Goal: Task Accomplishment & Management: Manage account settings

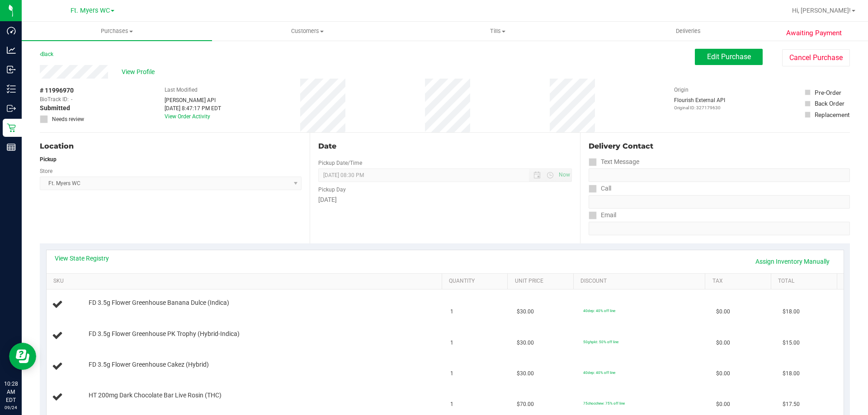
scroll to position [90, 0]
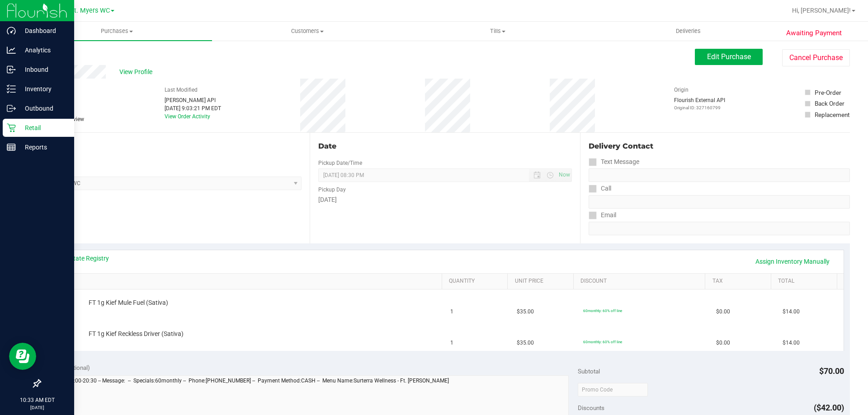
click at [20, 130] on p "Retail" at bounding box center [43, 127] width 54 height 11
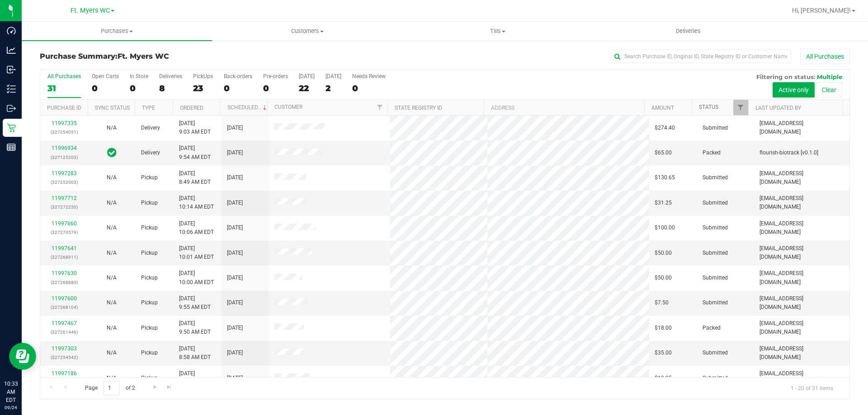
click at [709, 106] on link "Status" at bounding box center [708, 107] width 19 height 6
click at [709, 111] on th "Status" at bounding box center [720, 108] width 56 height 16
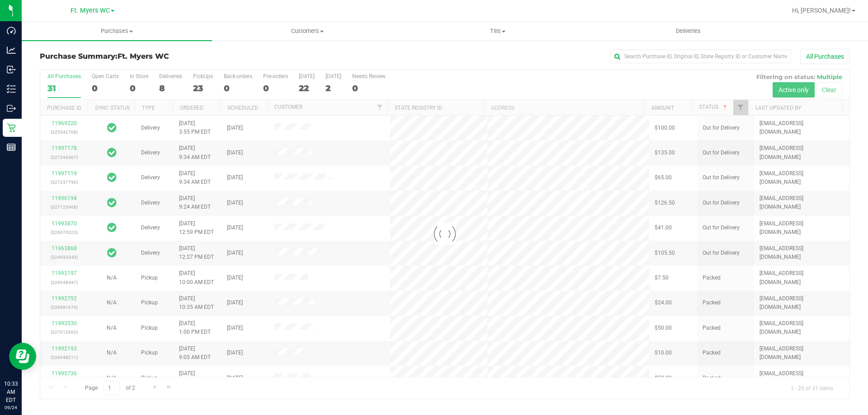
click at [708, 106] on div at bounding box center [444, 234] width 809 height 329
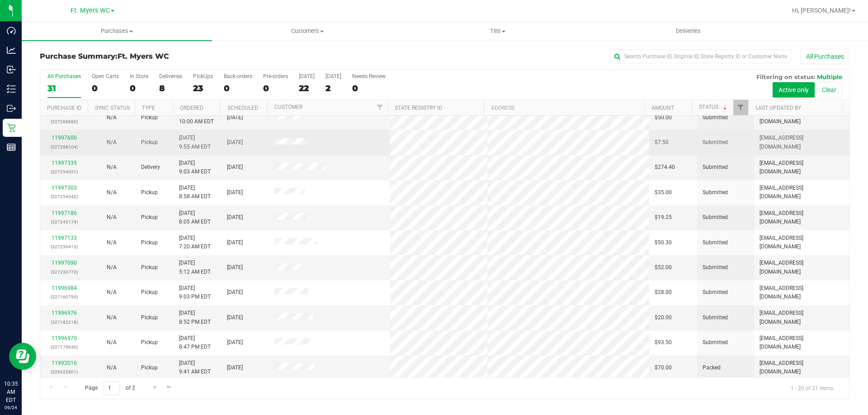
scroll to position [181, 0]
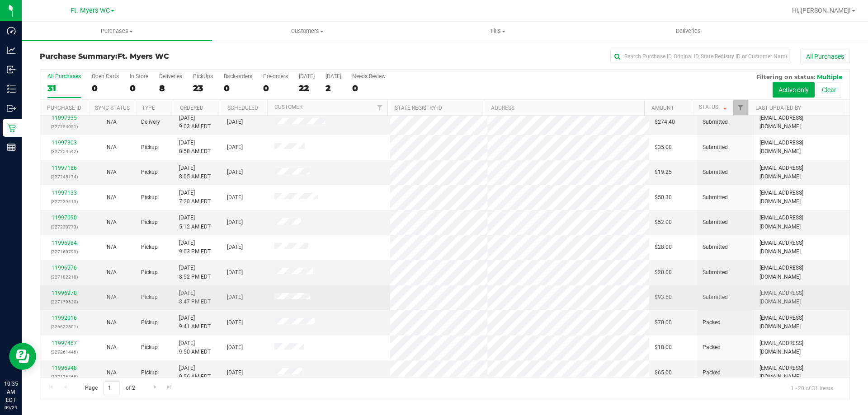
click at [68, 293] on link "11996970" at bounding box center [64, 293] width 25 height 6
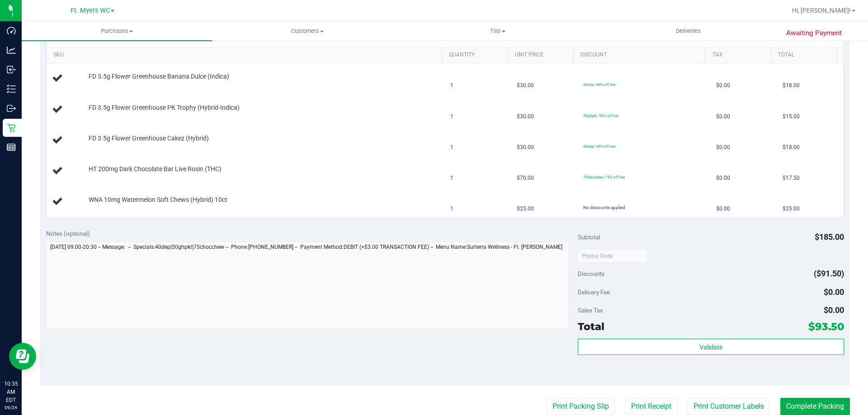
scroll to position [362, 0]
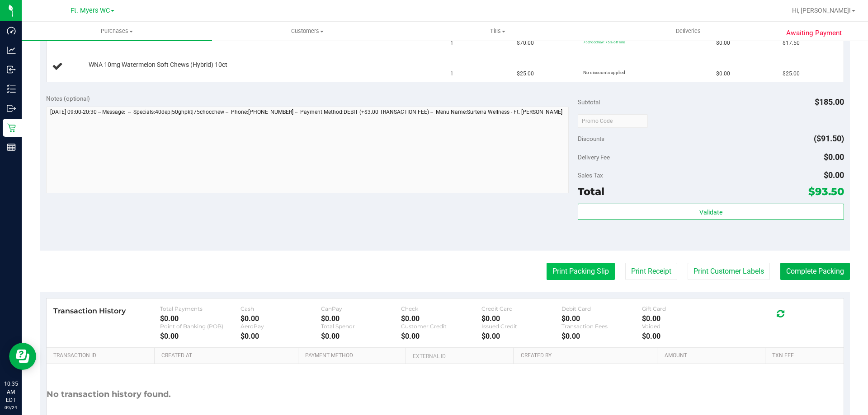
click at [585, 268] on button "Print Packing Slip" at bounding box center [580, 271] width 68 height 17
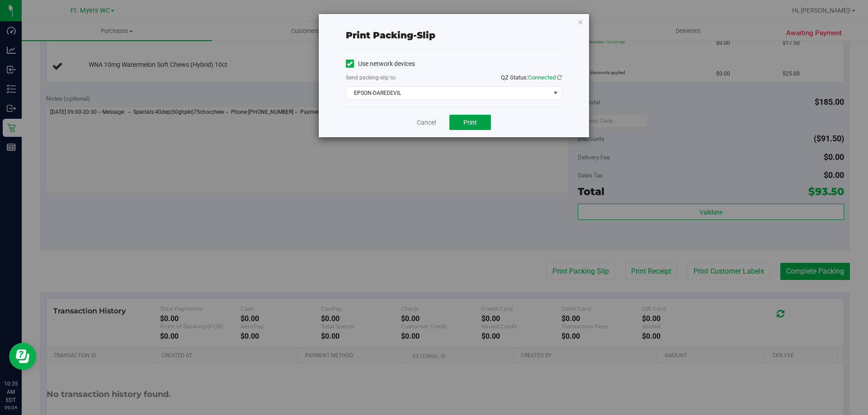
click at [468, 120] on span "Print" at bounding box center [470, 122] width 14 height 7
click at [418, 121] on link "Cancel" at bounding box center [426, 122] width 19 height 9
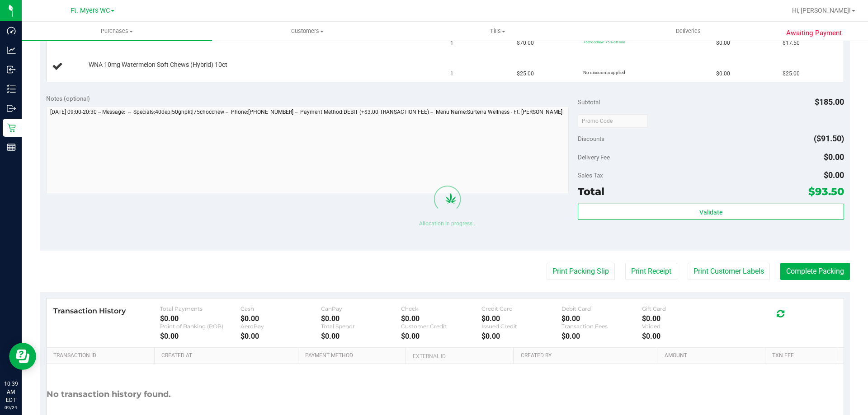
click at [404, 105] on div "Notes (optional)" at bounding box center [312, 144] width 532 height 101
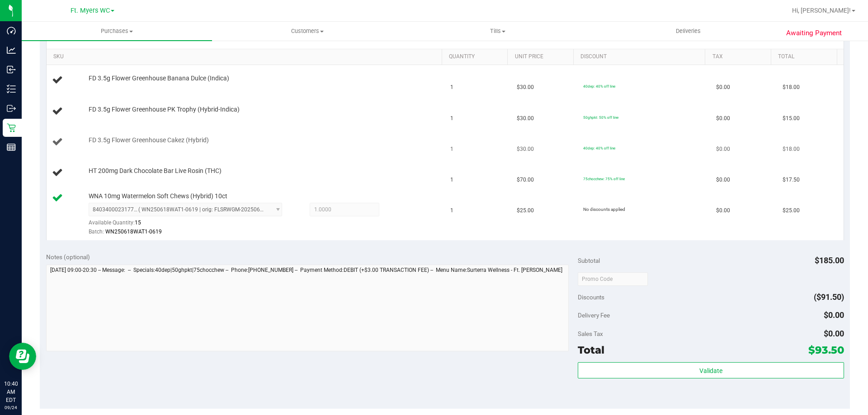
scroll to position [136, 0]
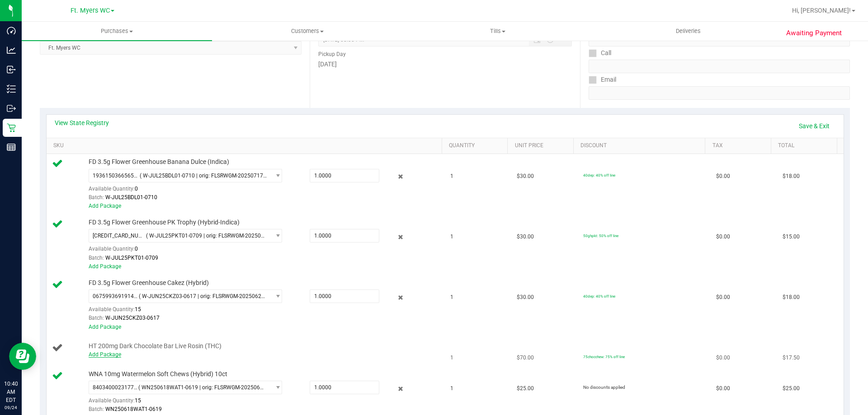
click at [101, 356] on link "Add Package" at bounding box center [105, 355] width 33 height 6
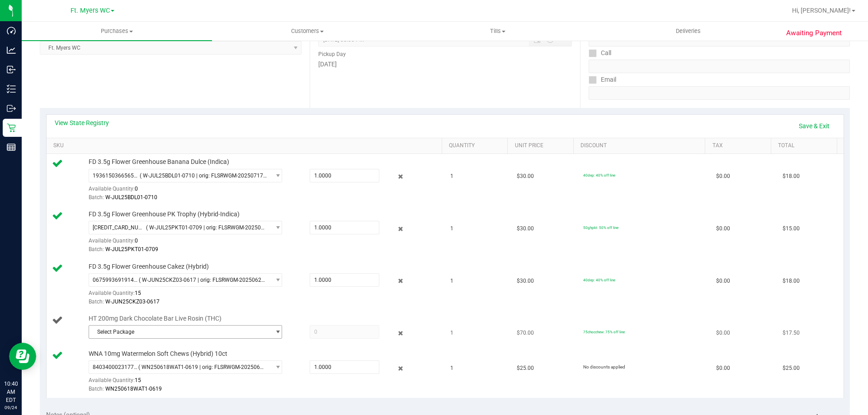
click at [194, 332] on span "Select Package" at bounding box center [179, 332] width 181 height 13
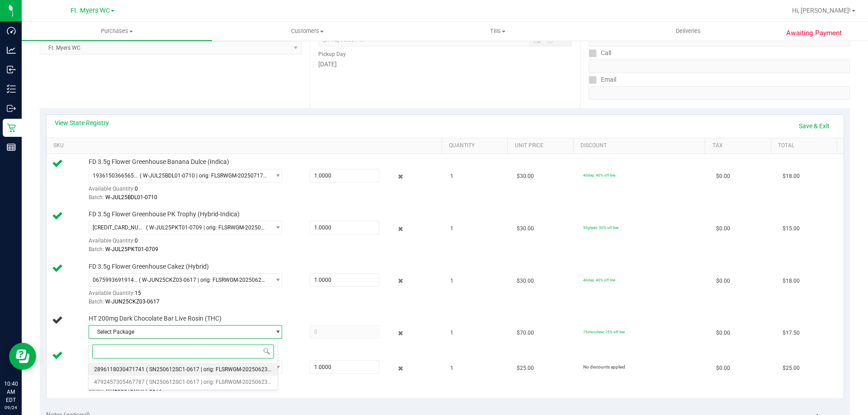
click at [190, 371] on span "( SN250612SC1-0617 | orig: FLSRWGM-20250623-214 )" at bounding box center [214, 370] width 136 height 6
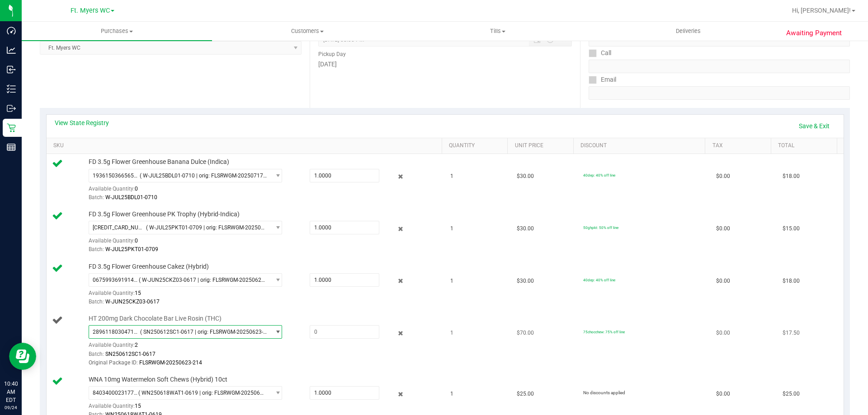
click at [175, 333] on span "( SN250612SC1-0617 | orig: FLSRWGM-20250623-214 )" at bounding box center [203, 332] width 127 height 6
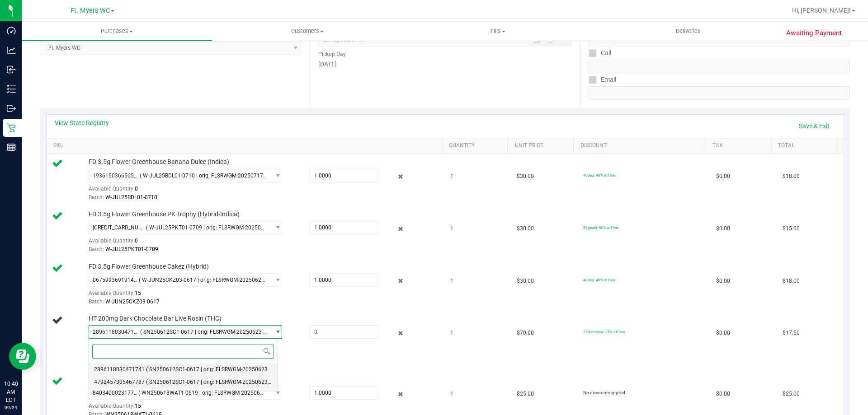
click at [188, 377] on li "4792457305467787 ( SN250612SC1-0617 | orig: FLSRWGM-20250623-264 )" at bounding box center [183, 382] width 189 height 13
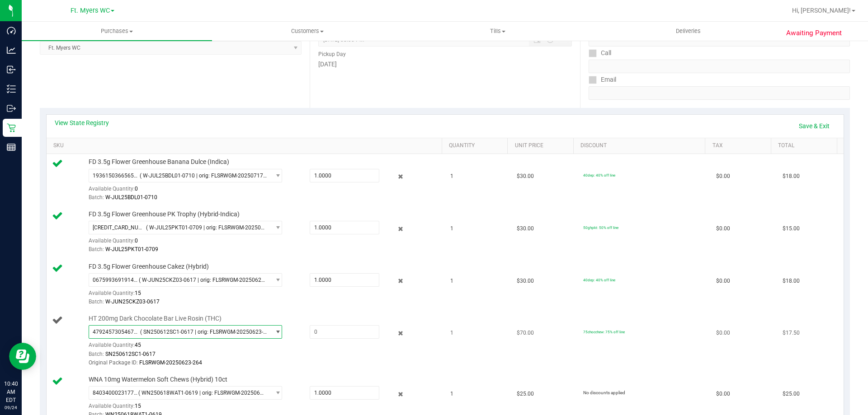
click at [181, 333] on span "( SN250612SC1-0617 | orig: FLSRWGM-20250623-264 )" at bounding box center [203, 332] width 127 height 6
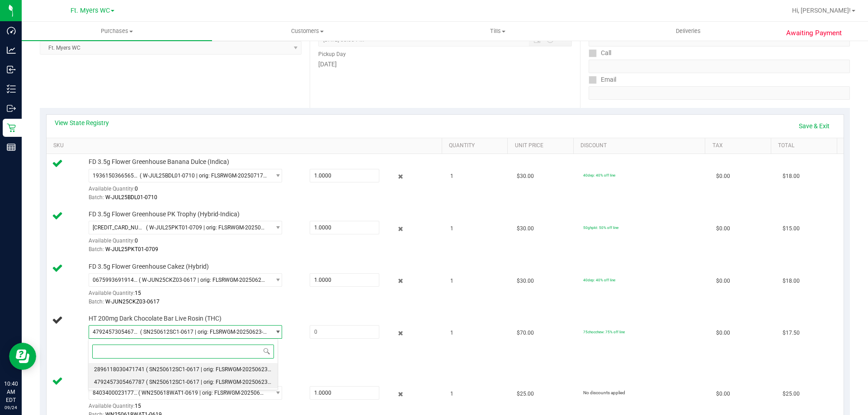
click at [192, 371] on span "( SN250612SC1-0617 | orig: FLSRWGM-20250623-214 )" at bounding box center [214, 370] width 136 height 6
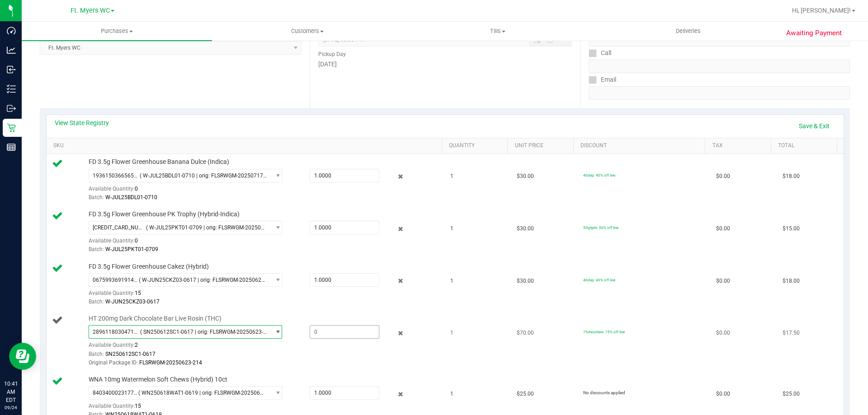
click at [343, 332] on span at bounding box center [345, 332] width 70 height 14
type input "1"
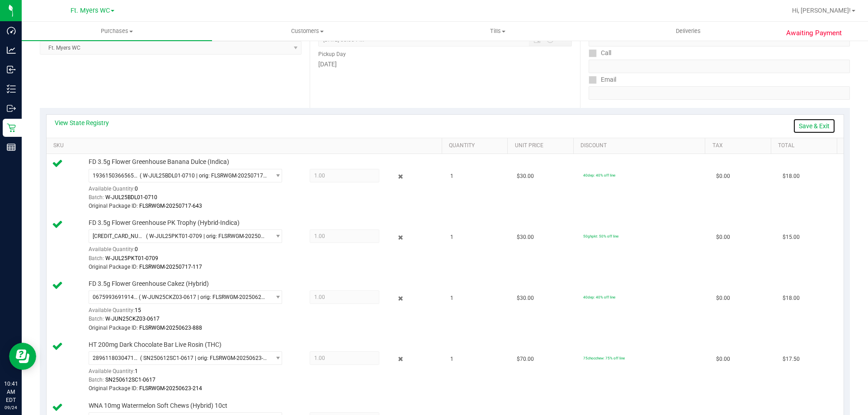
click at [807, 124] on link "Save & Exit" at bounding box center [814, 125] width 42 height 15
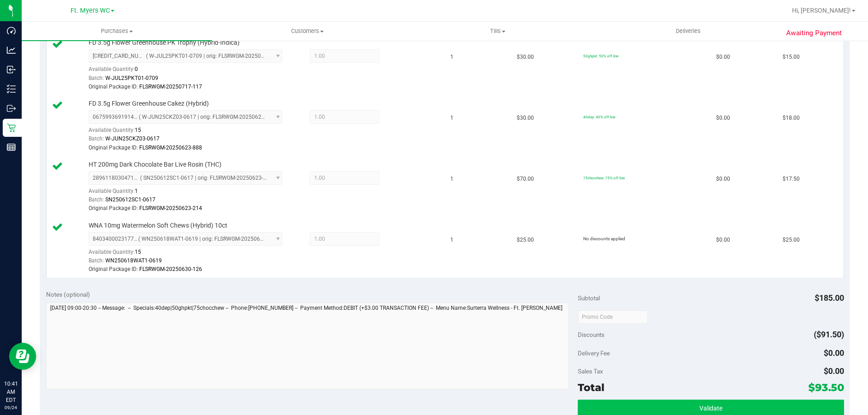
scroll to position [452, 0]
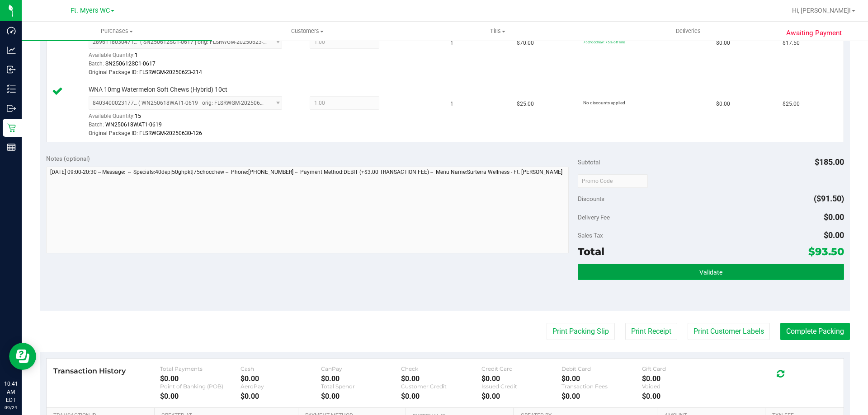
click at [684, 267] on button "Validate" at bounding box center [711, 272] width 266 height 16
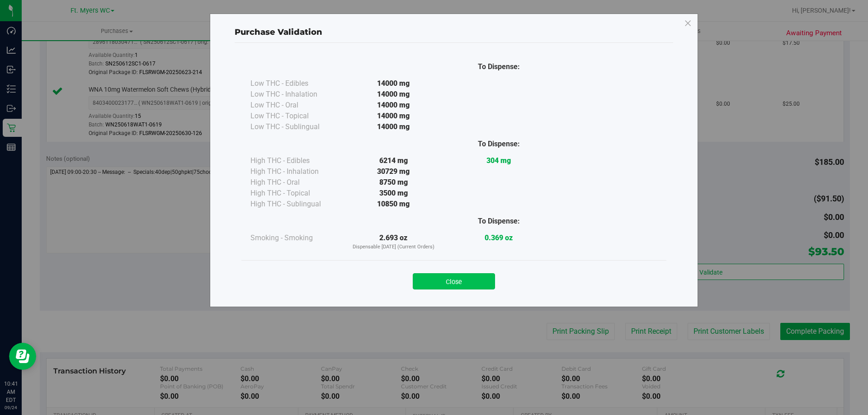
click at [480, 279] on button "Close" at bounding box center [454, 281] width 82 height 16
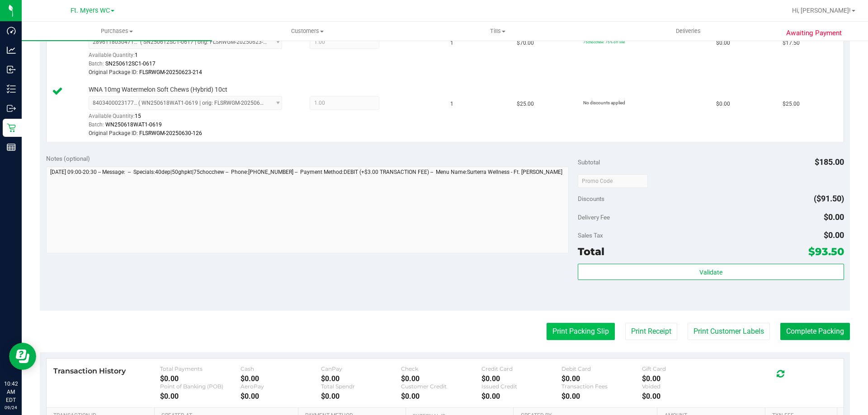
click at [568, 328] on button "Print Packing Slip" at bounding box center [580, 331] width 68 height 17
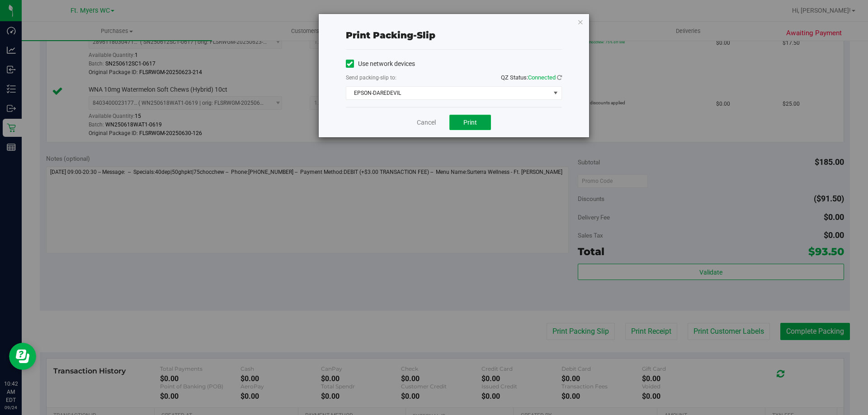
click at [471, 122] on span "Print" at bounding box center [470, 122] width 14 height 7
click at [426, 122] on link "Cancel" at bounding box center [426, 122] width 19 height 9
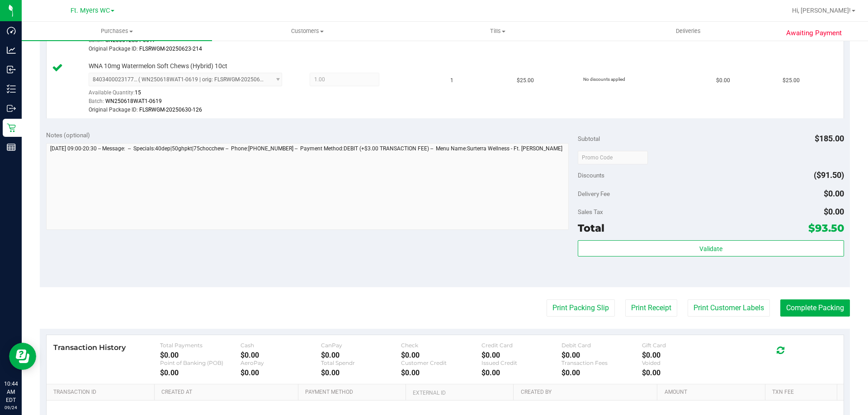
scroll to position [497, 0]
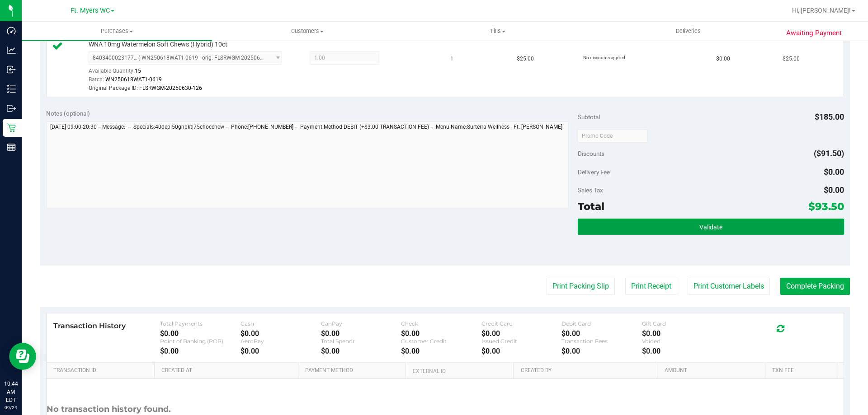
click at [602, 227] on button "Validate" at bounding box center [711, 227] width 266 height 16
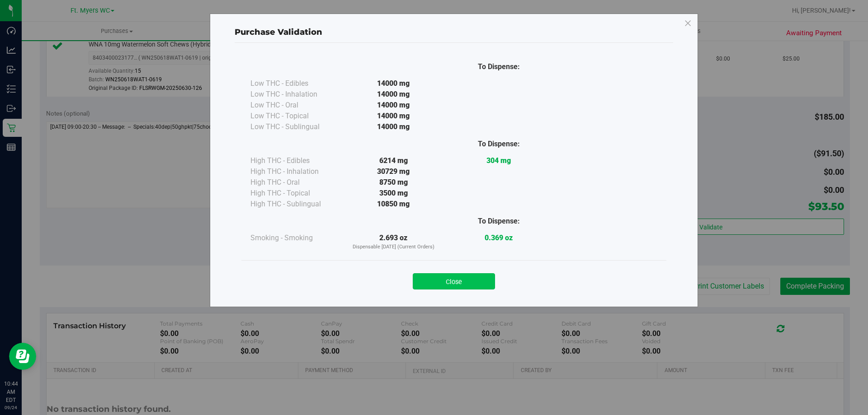
click at [477, 282] on button "Close" at bounding box center [454, 281] width 82 height 16
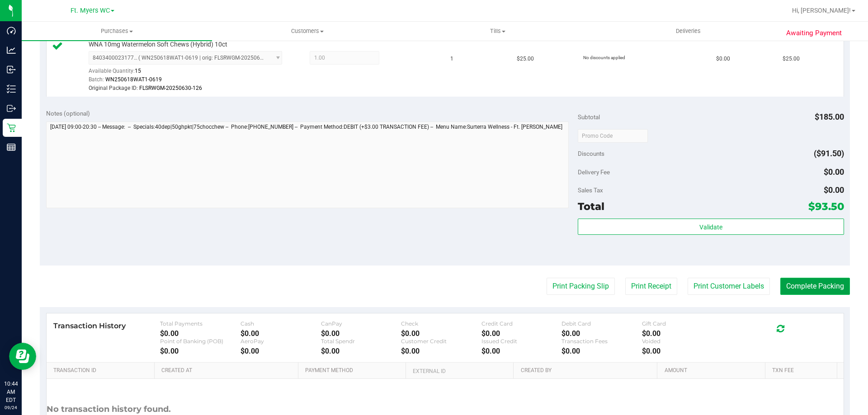
click at [814, 284] on button "Complete Packing" at bounding box center [815, 286] width 70 height 17
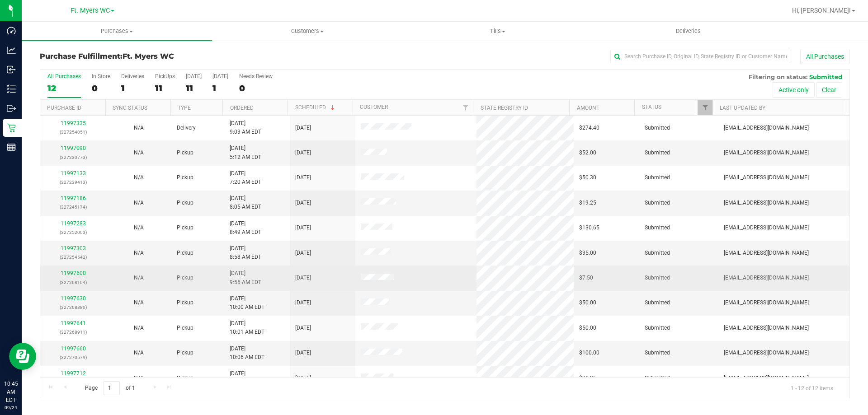
scroll to position [38, 0]
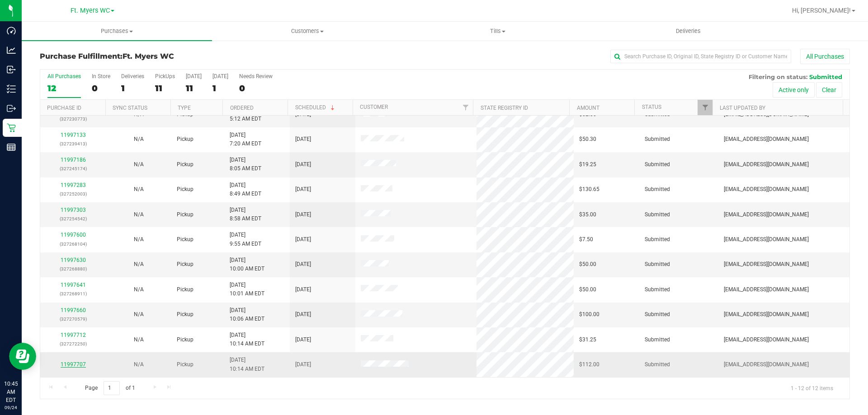
click at [75, 364] on link "11997707" at bounding box center [73, 365] width 25 height 6
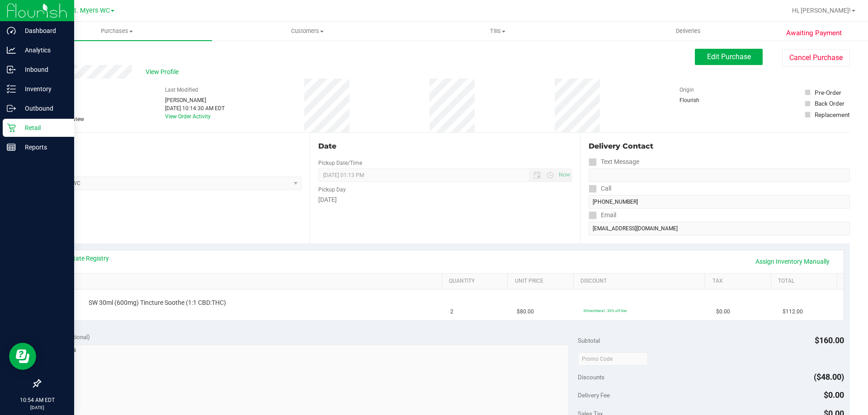
click at [17, 124] on p "Retail" at bounding box center [43, 127] width 54 height 11
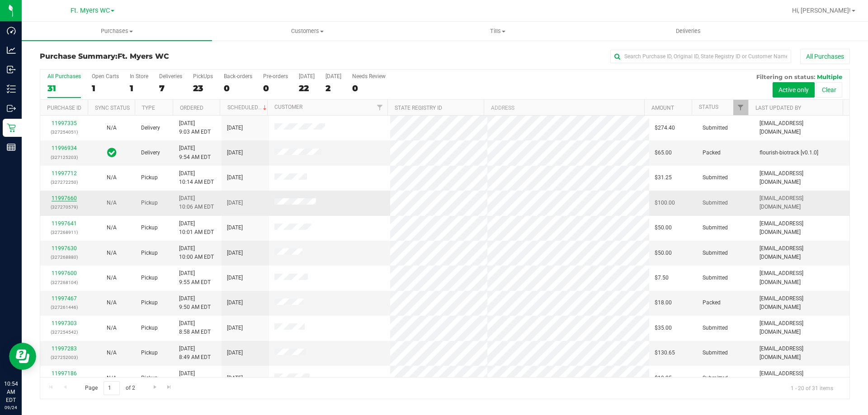
click at [65, 199] on link "11997660" at bounding box center [64, 198] width 25 height 6
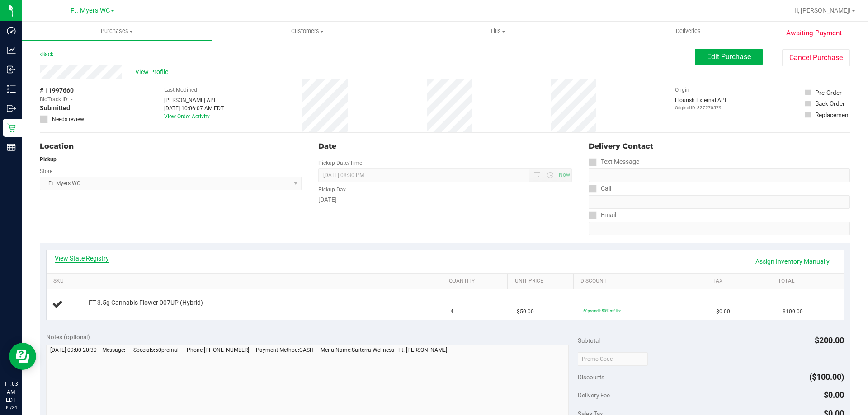
click at [77, 255] on link "View State Registry" at bounding box center [82, 258] width 54 height 9
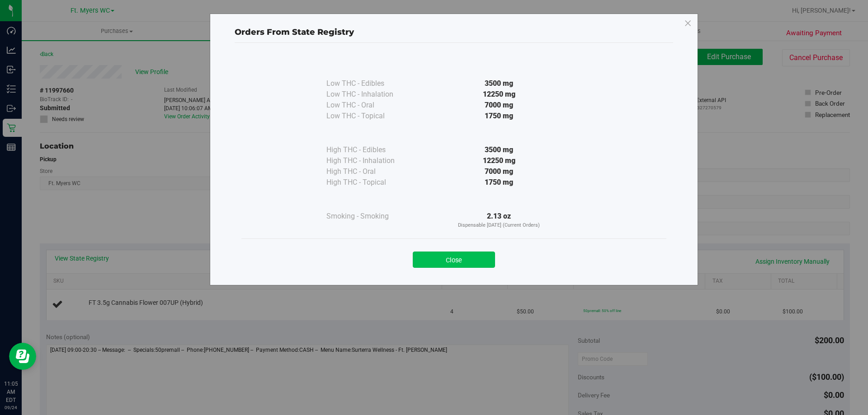
click at [436, 259] on button "Close" at bounding box center [454, 260] width 82 height 16
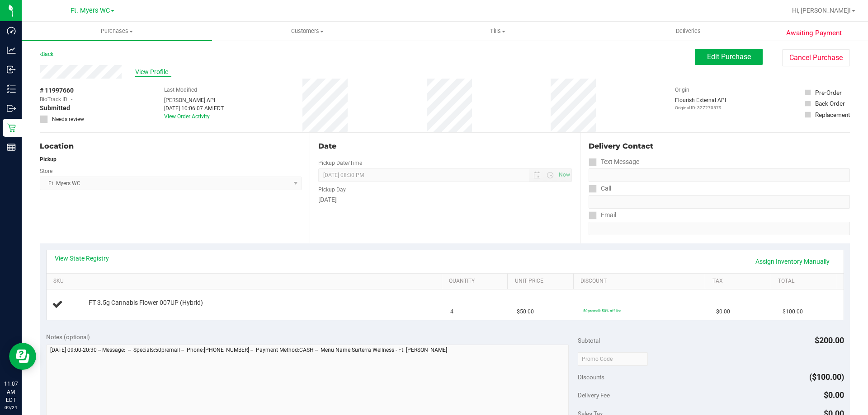
click at [155, 69] on span "View Profile" at bounding box center [153, 71] width 36 height 9
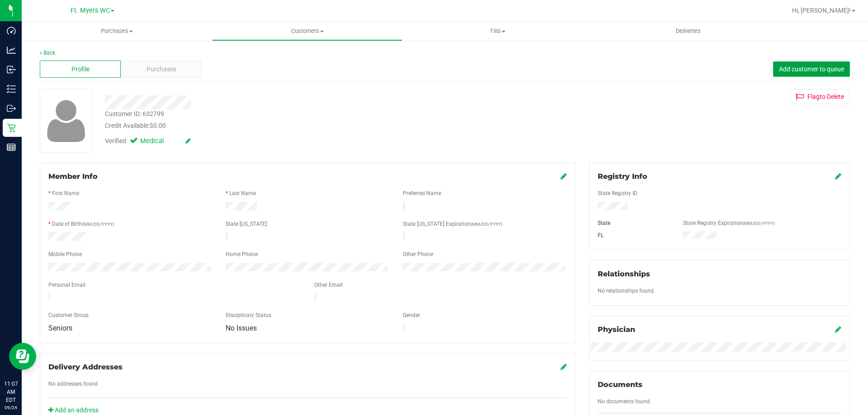
click at [795, 68] on span "Add customer to queue" at bounding box center [811, 69] width 65 height 7
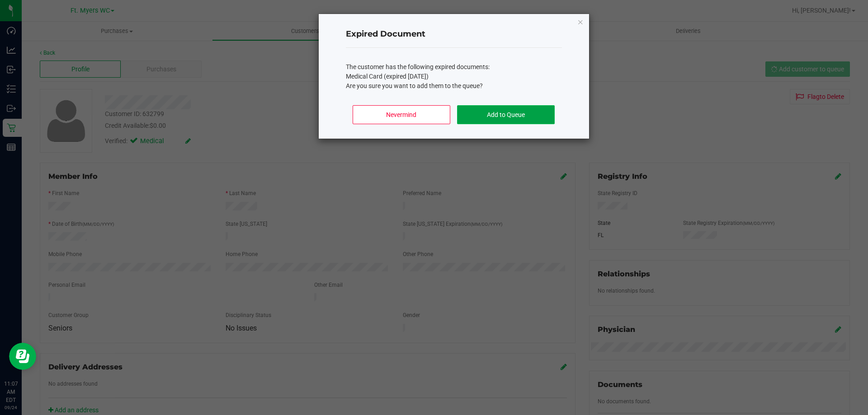
click at [520, 116] on button "Add to Queue" at bounding box center [505, 114] width 97 height 19
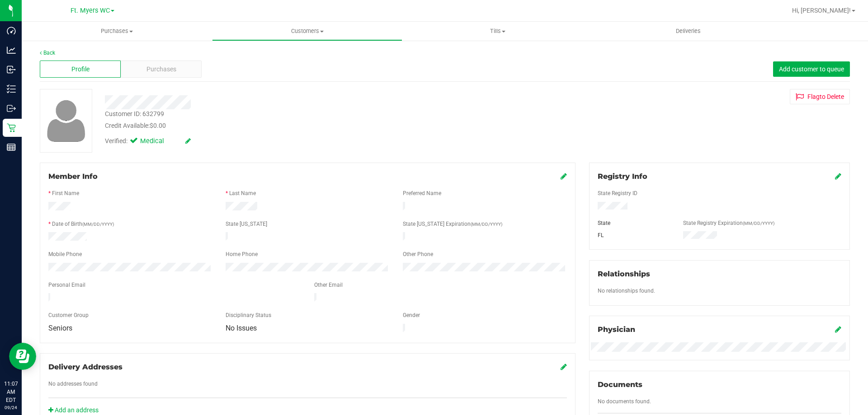
click at [560, 176] on icon at bounding box center [563, 176] width 6 height 7
click at [559, 175] on icon at bounding box center [563, 177] width 8 height 7
click at [835, 175] on icon at bounding box center [838, 176] width 6 height 7
click at [589, 218] on div "Registry Info State Registry ID * State State Registry Expiration (MM/DD/YYYY) …" at bounding box center [719, 209] width 261 height 93
click at [536, 237] on div "Member Info * First Name * Last Name Preferred Name * Date of Birth (MM/DD/YYYY…" at bounding box center [444, 396] width 823 height 467
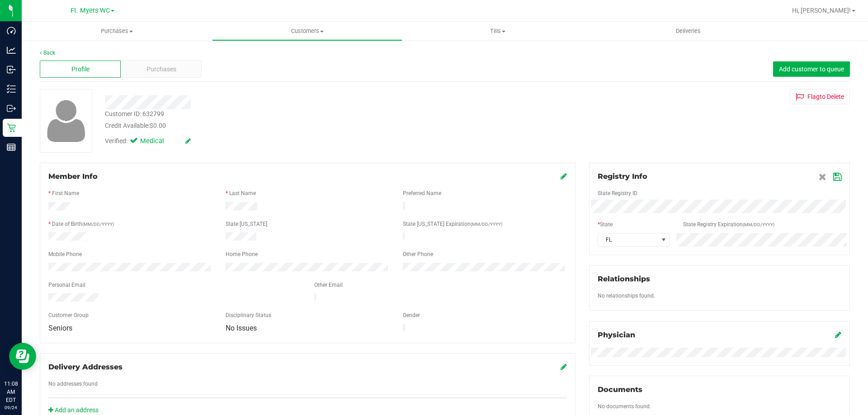
click at [833, 178] on icon at bounding box center [837, 177] width 8 height 7
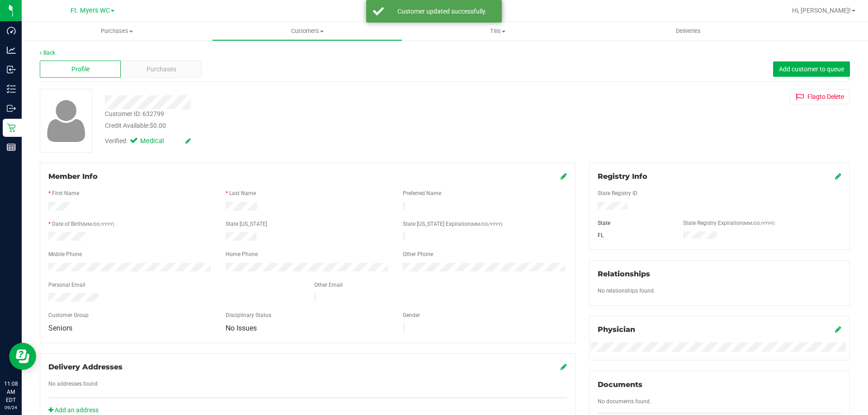
drag, startPoint x: 753, startPoint y: 233, endPoint x: 674, endPoint y: 239, distance: 78.4
click at [669, 239] on div "FL" at bounding box center [719, 236] width 257 height 10
click at [555, 177] on div "Member Info" at bounding box center [307, 176] width 518 height 11
click at [560, 177] on icon at bounding box center [563, 176] width 6 height 7
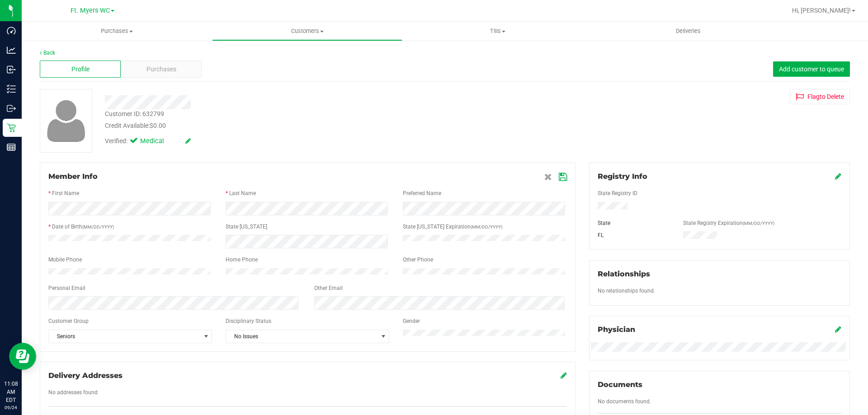
click at [559, 174] on icon at bounding box center [563, 177] width 8 height 7
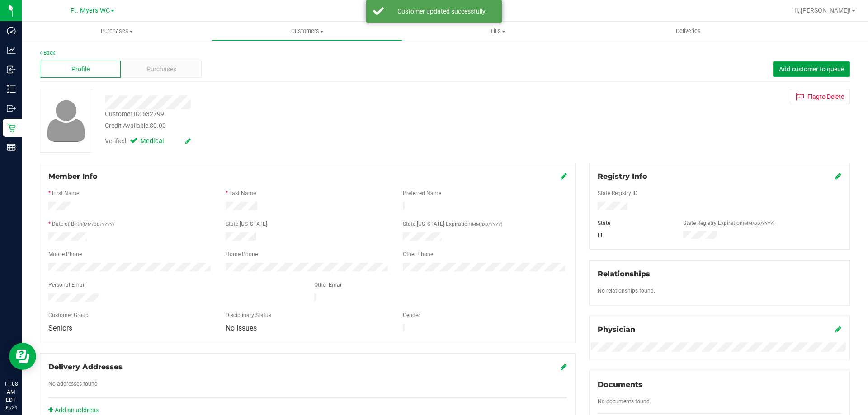
click at [812, 68] on span "Add customer to queue" at bounding box center [811, 69] width 65 height 7
click at [45, 51] on link "Back" at bounding box center [47, 53] width 15 height 6
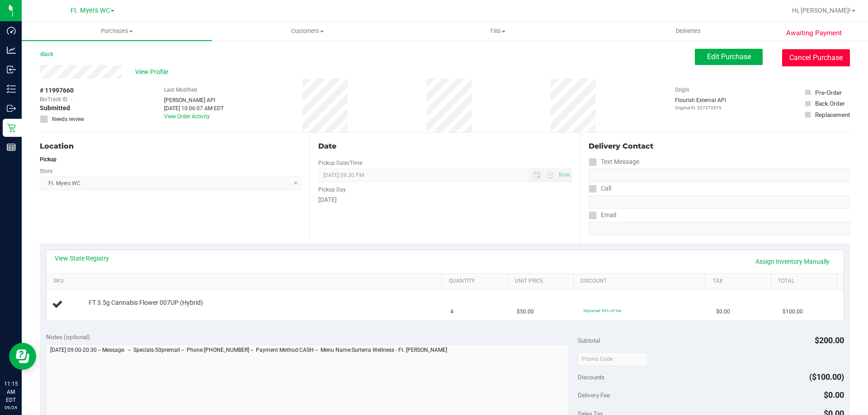
click at [798, 61] on button "Cancel Purchase" at bounding box center [816, 57] width 68 height 17
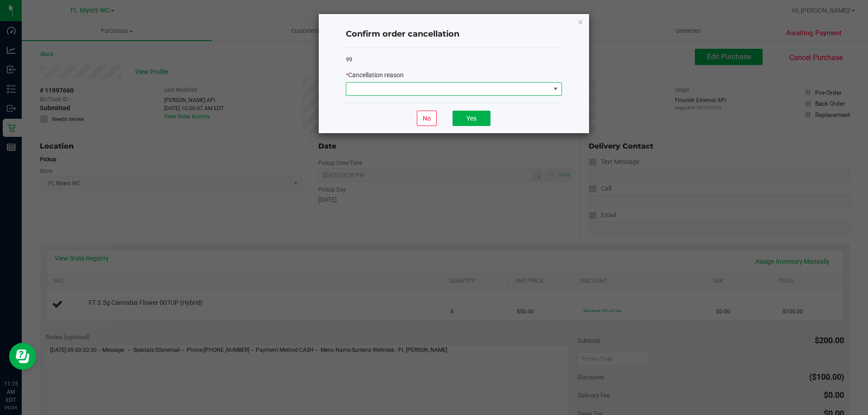
click at [465, 86] on span at bounding box center [448, 89] width 204 height 13
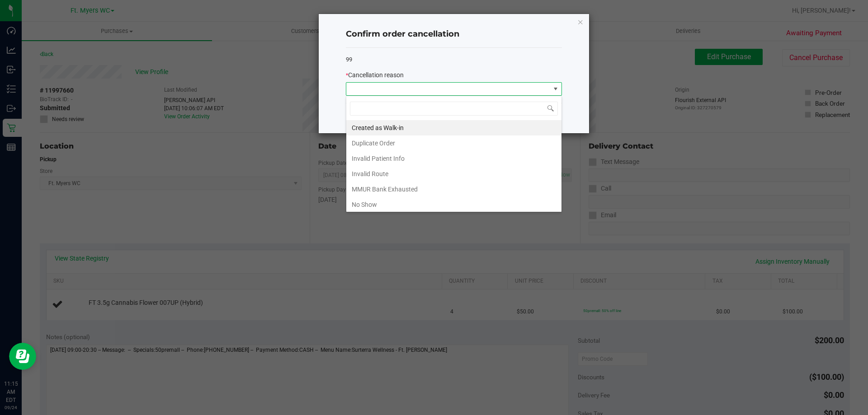
scroll to position [14, 216]
click at [455, 144] on li "Duplicate Order" at bounding box center [453, 143] width 215 height 15
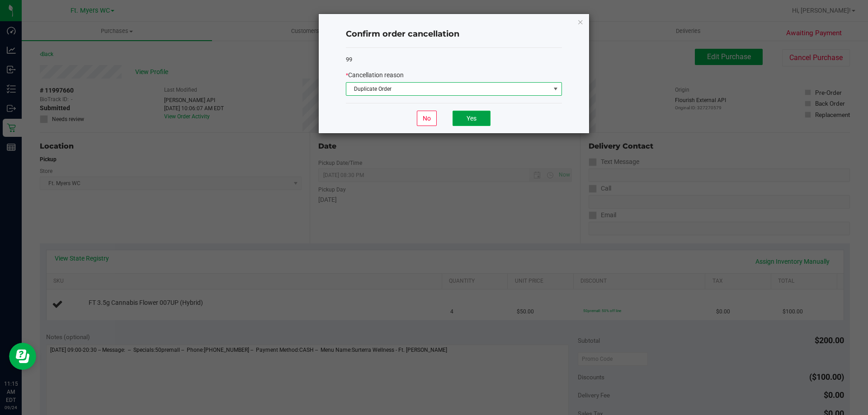
click at [469, 119] on button "Yes" at bounding box center [471, 118] width 38 height 15
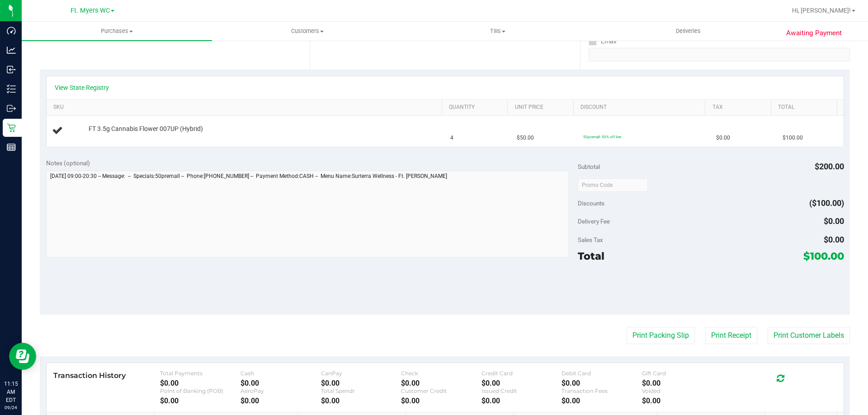
scroll to position [0, 0]
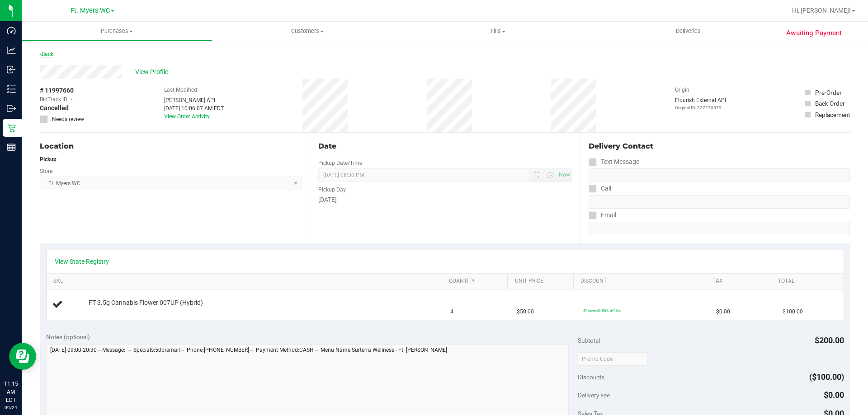
click at [52, 55] on link "Back" at bounding box center [47, 54] width 14 height 6
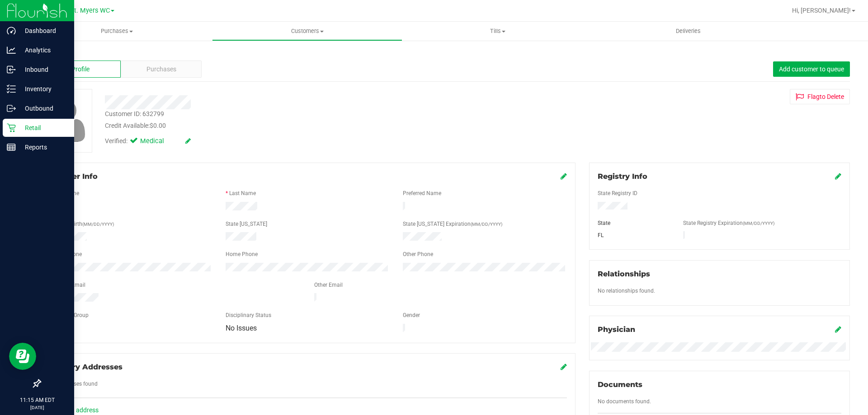
click at [30, 130] on p "Retail" at bounding box center [43, 127] width 54 height 11
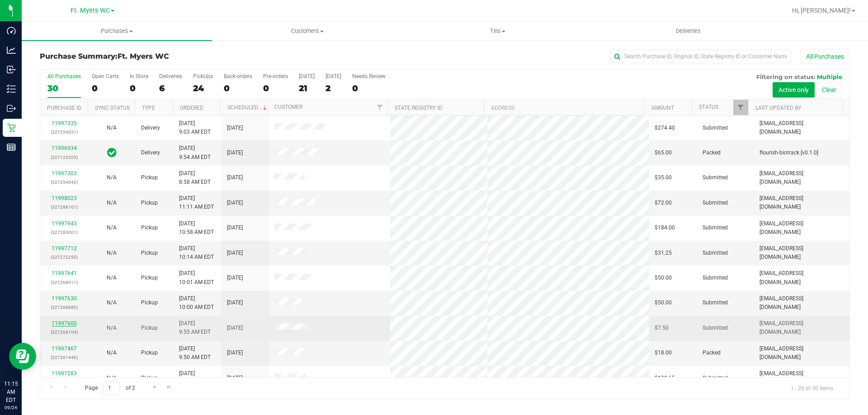
click at [64, 324] on link "11997600" at bounding box center [64, 323] width 25 height 6
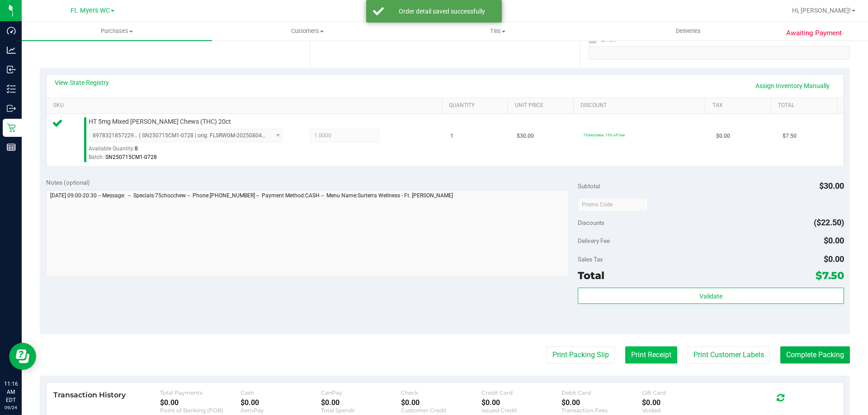
scroll to position [181, 0]
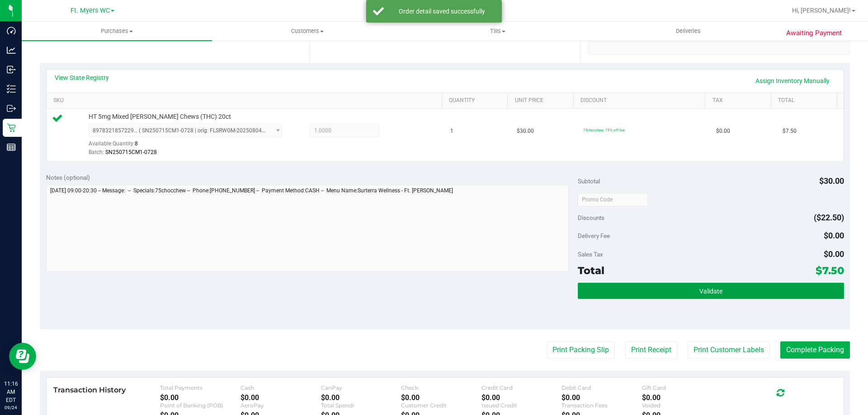
click at [689, 290] on button "Validate" at bounding box center [711, 291] width 266 height 16
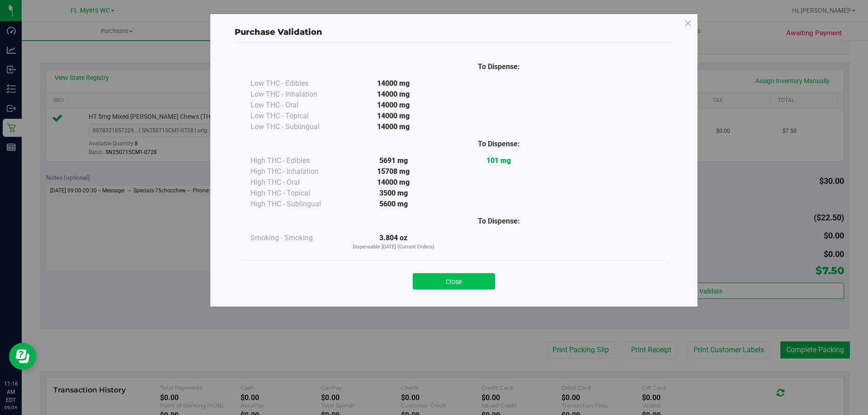
click at [457, 281] on button "Close" at bounding box center [454, 281] width 82 height 16
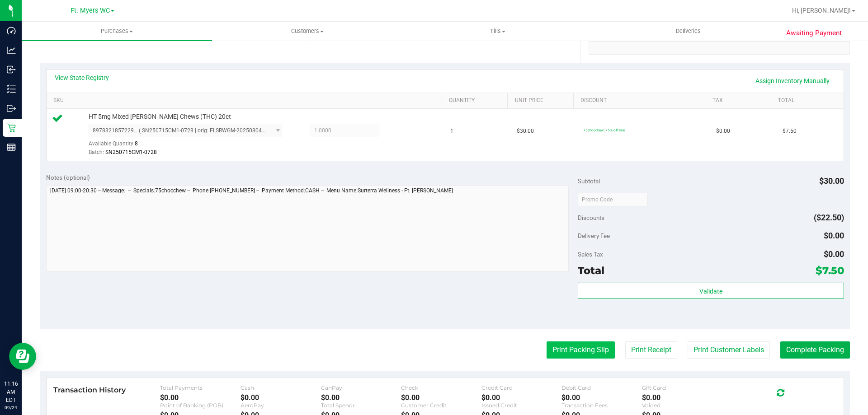
click at [588, 348] on button "Print Packing Slip" at bounding box center [580, 350] width 68 height 17
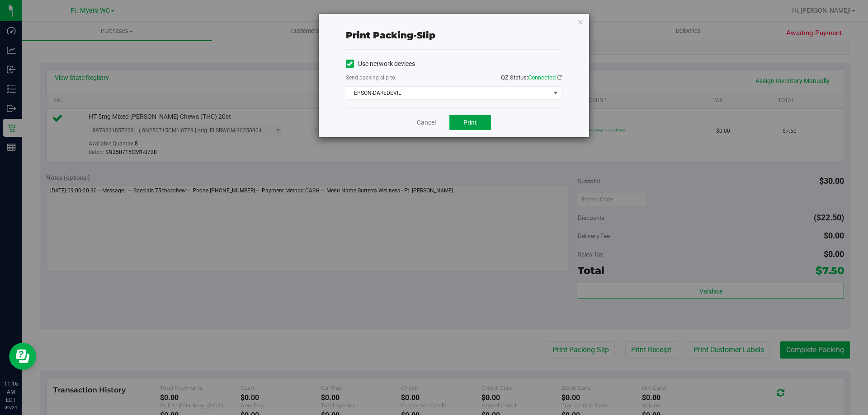
click at [478, 128] on button "Print" at bounding box center [470, 122] width 42 height 15
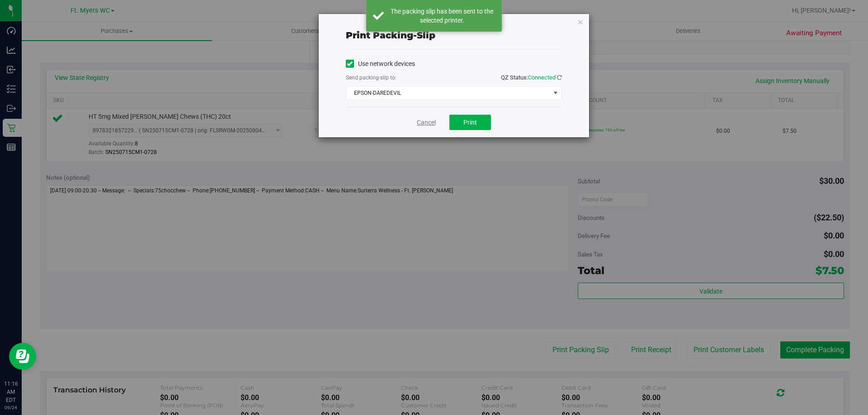
click at [426, 122] on link "Cancel" at bounding box center [426, 122] width 19 height 9
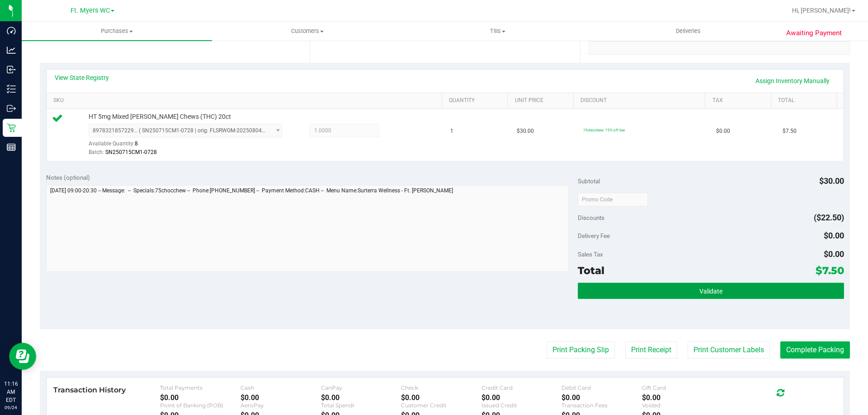
click at [743, 295] on button "Validate" at bounding box center [711, 291] width 266 height 16
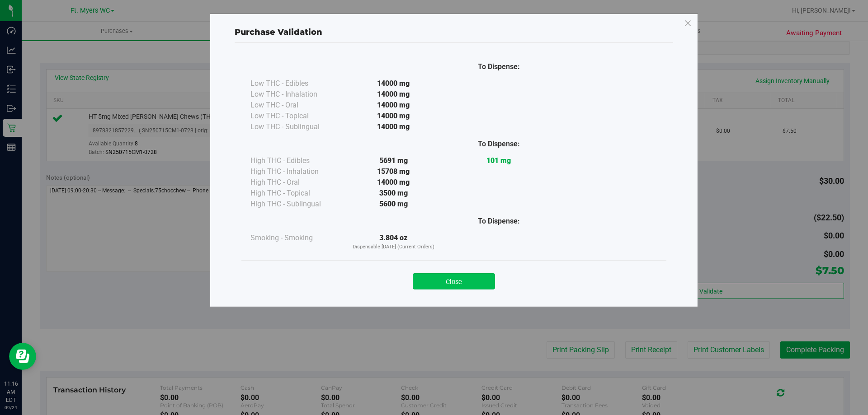
click at [440, 283] on button "Close" at bounding box center [454, 281] width 82 height 16
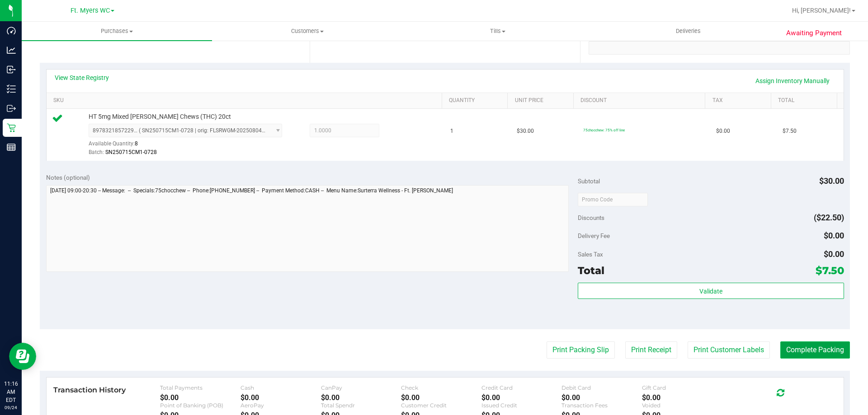
click at [788, 346] on button "Complete Packing" at bounding box center [815, 350] width 70 height 17
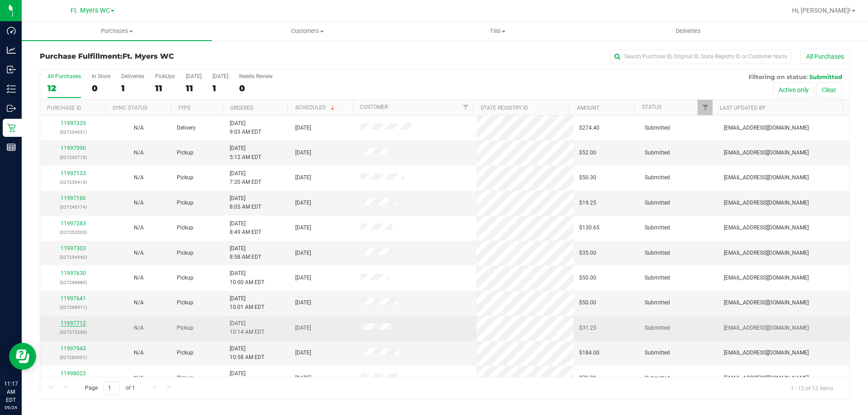
click at [77, 322] on link "11997712" at bounding box center [73, 323] width 25 height 6
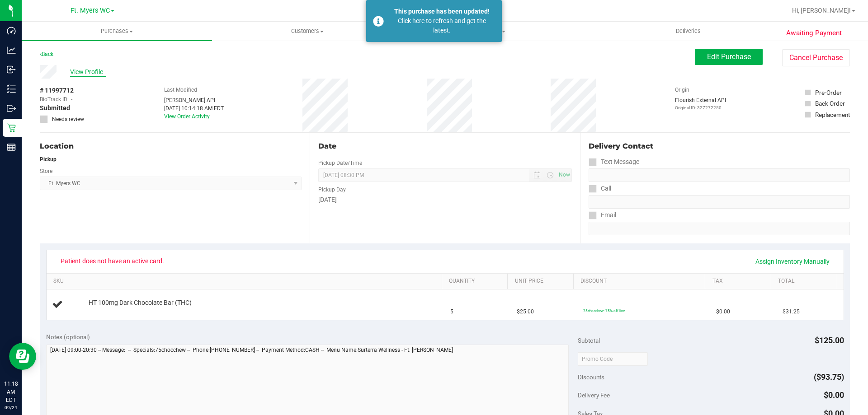
click at [87, 74] on span "View Profile" at bounding box center [88, 71] width 36 height 9
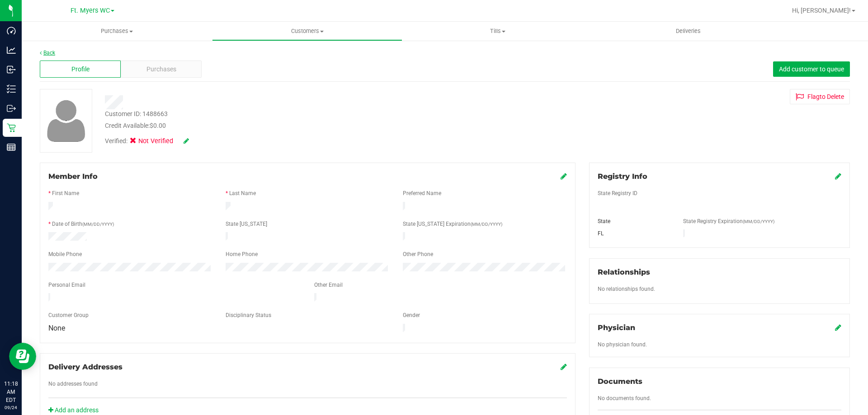
click at [40, 55] on icon at bounding box center [41, 52] width 2 height 5
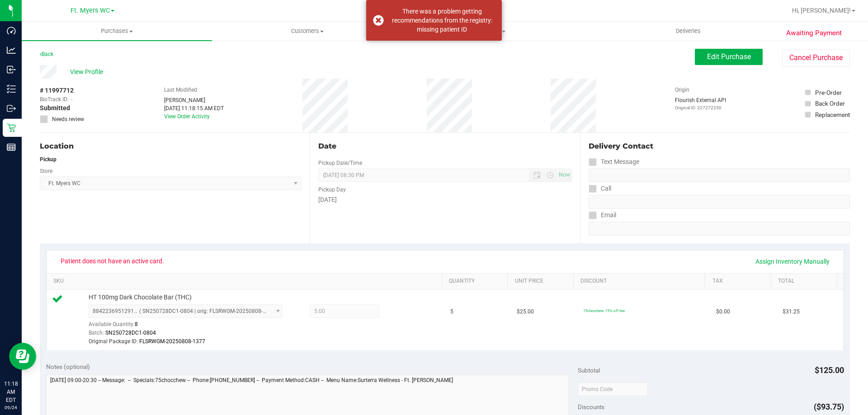
click at [42, 56] on link "Back" at bounding box center [47, 54] width 14 height 6
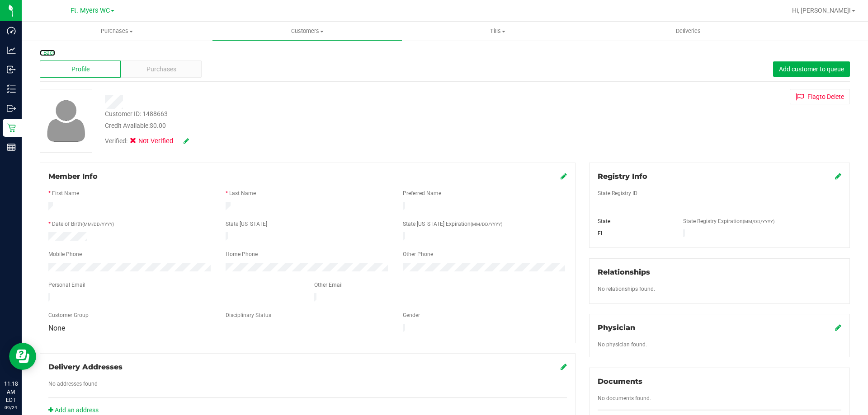
click at [43, 56] on div "Back" at bounding box center [445, 53] width 810 height 8
click at [52, 52] on link "Back" at bounding box center [47, 53] width 15 height 6
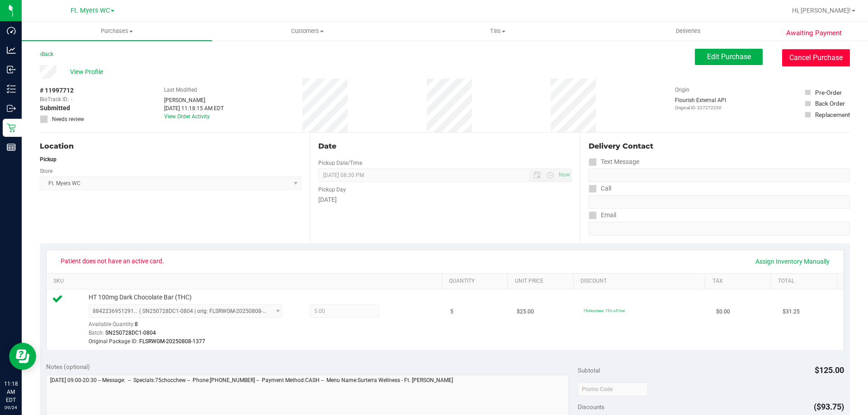
click at [793, 57] on button "Cancel Purchase" at bounding box center [816, 57] width 68 height 17
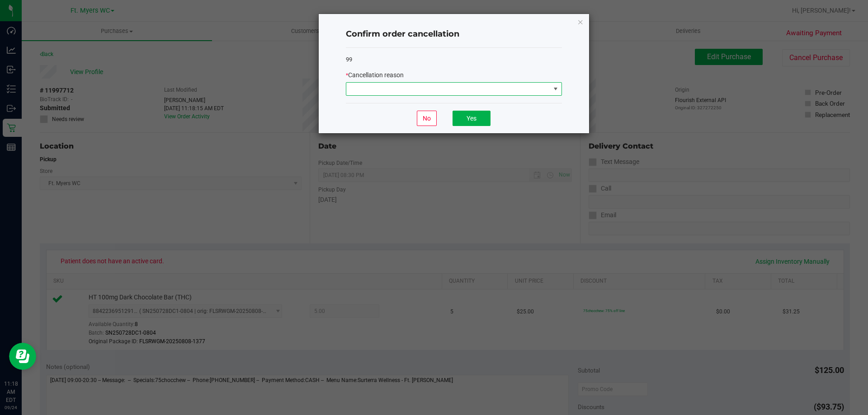
click at [530, 85] on span at bounding box center [448, 89] width 204 height 13
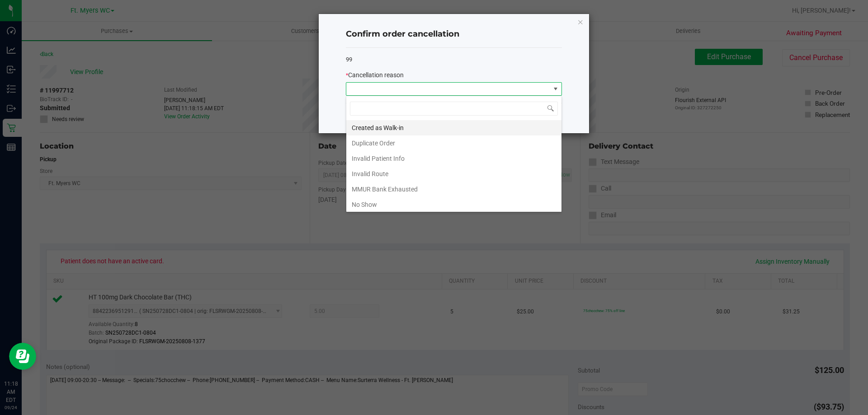
scroll to position [14, 216]
click at [458, 163] on li "Invalid Patient Info" at bounding box center [453, 158] width 215 height 15
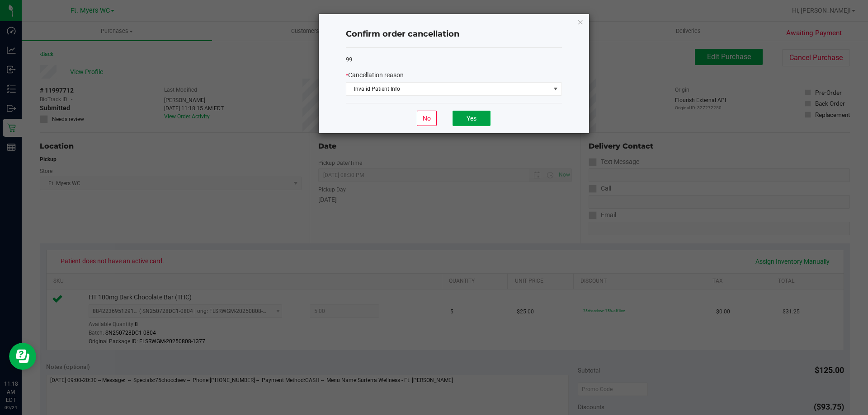
click at [474, 117] on button "Yes" at bounding box center [471, 118] width 38 height 15
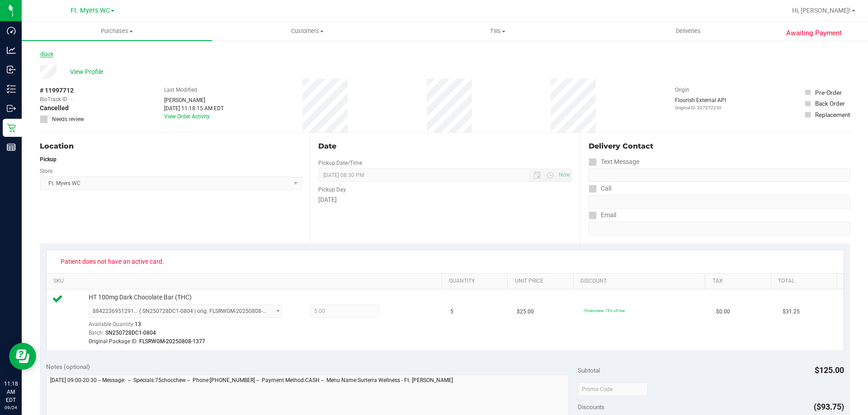
click at [48, 55] on link "Back" at bounding box center [47, 54] width 14 height 6
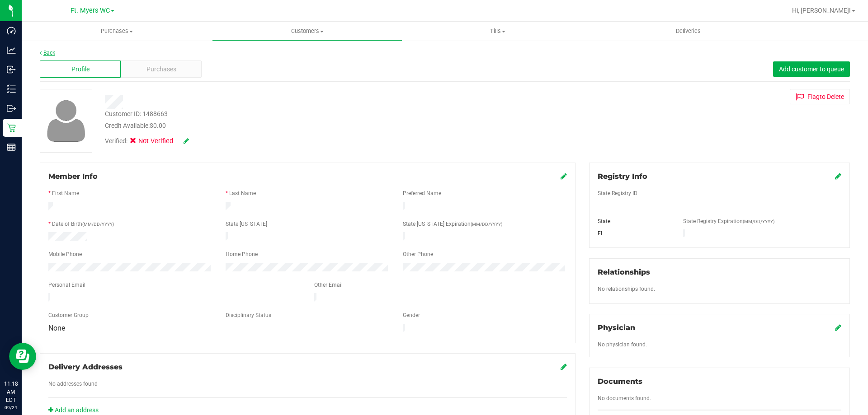
click at [49, 55] on link "Back" at bounding box center [47, 53] width 15 height 6
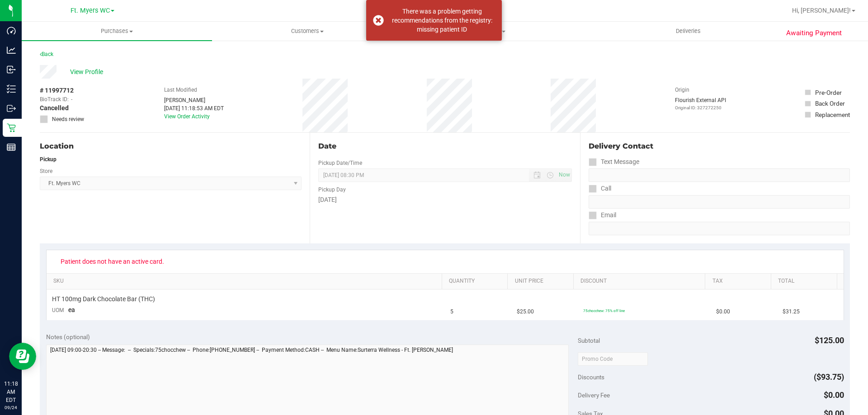
click at [49, 55] on link "Back" at bounding box center [47, 54] width 14 height 6
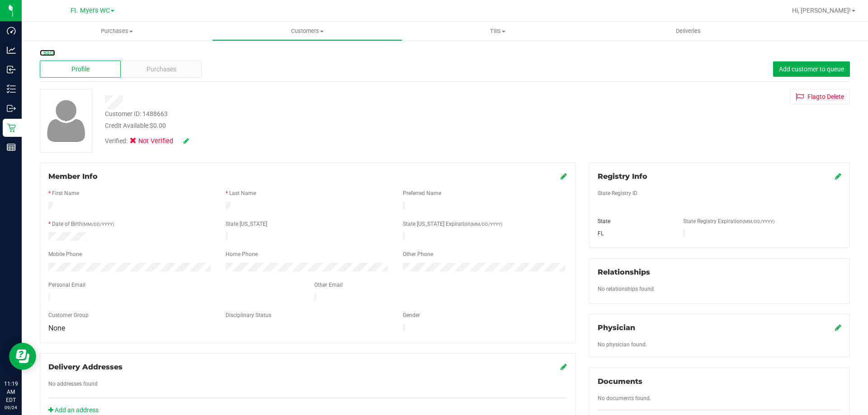
click at [49, 55] on link "Back" at bounding box center [47, 53] width 15 height 6
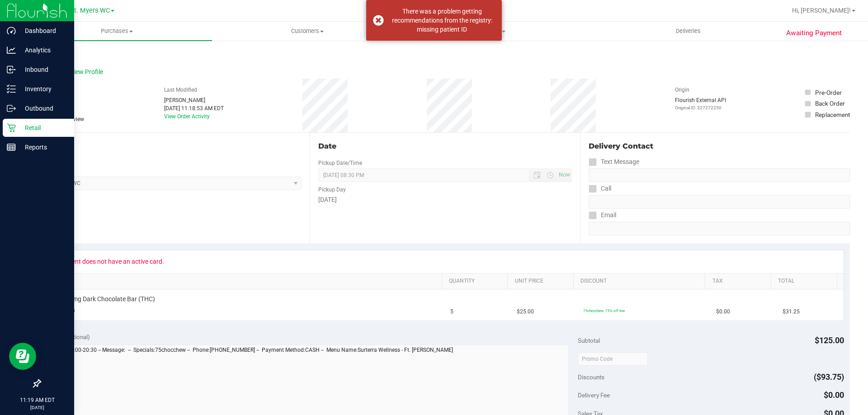
click at [11, 129] on icon at bounding box center [11, 128] width 9 height 9
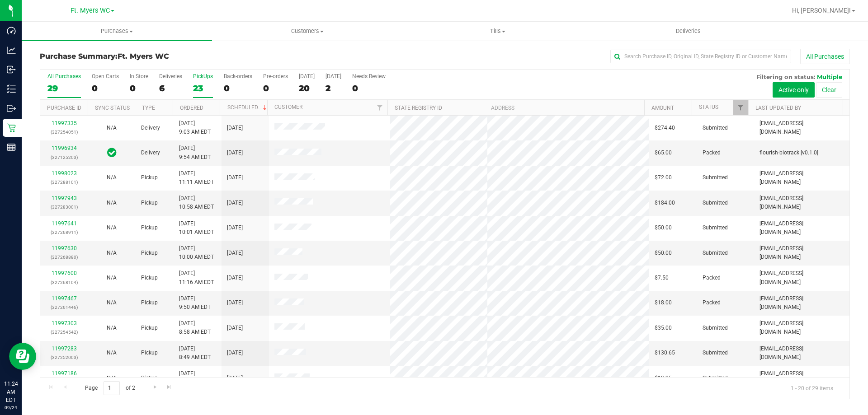
click at [195, 86] on div "23" at bounding box center [203, 88] width 20 height 10
click at [0, 0] on input "PickUps 23" at bounding box center [0, 0] width 0 height 0
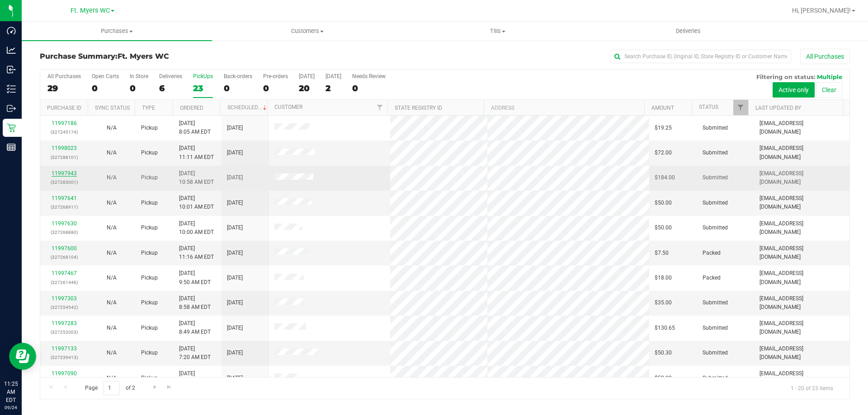
click at [62, 173] on link "11997943" at bounding box center [64, 173] width 25 height 6
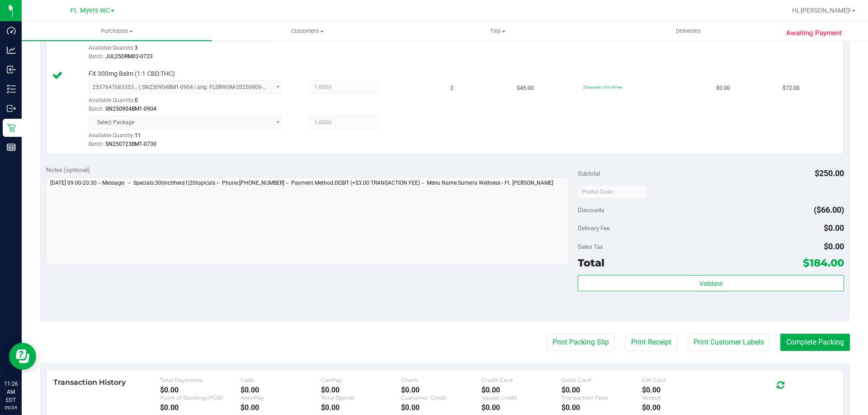
scroll to position [362, 0]
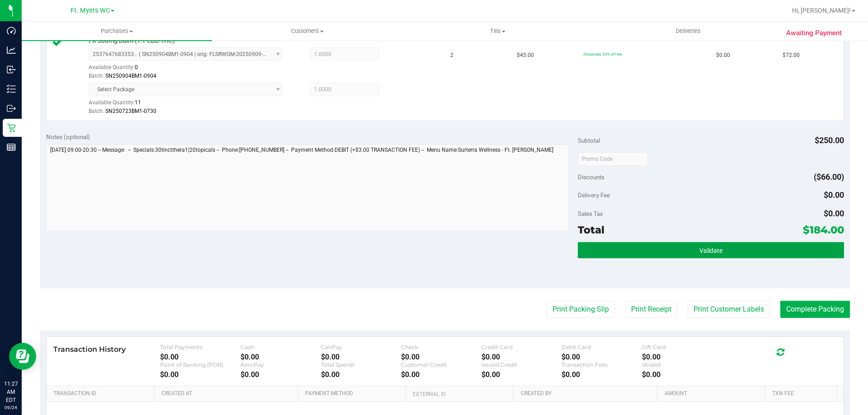
click at [710, 245] on button "Validate" at bounding box center [711, 250] width 266 height 16
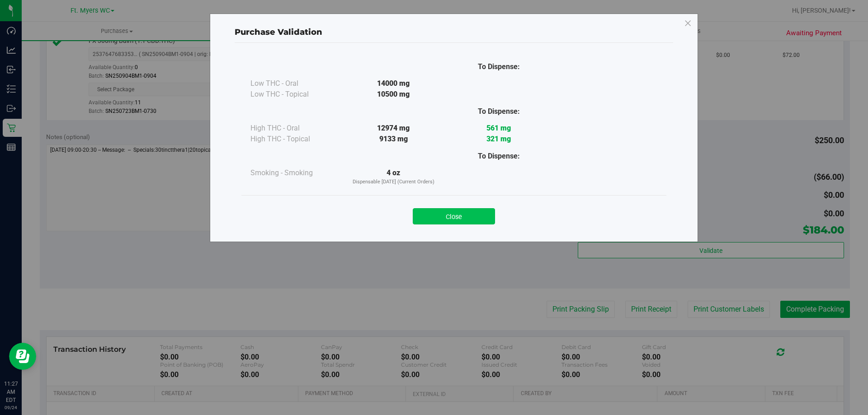
click at [480, 219] on button "Close" at bounding box center [454, 216] width 82 height 16
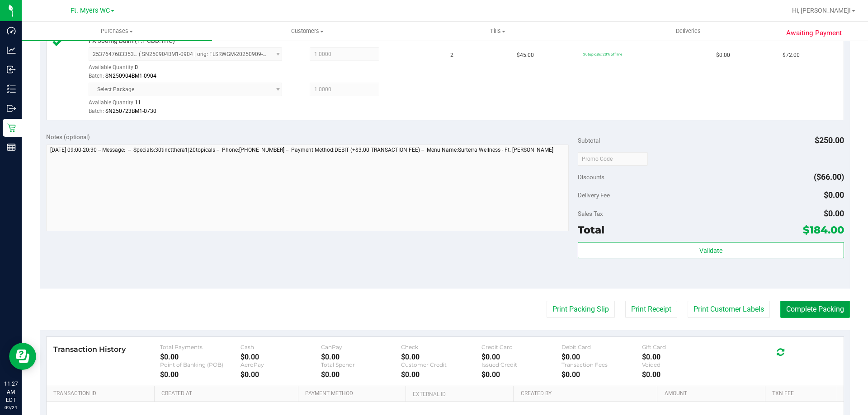
click at [812, 310] on button "Complete Packing" at bounding box center [815, 309] width 70 height 17
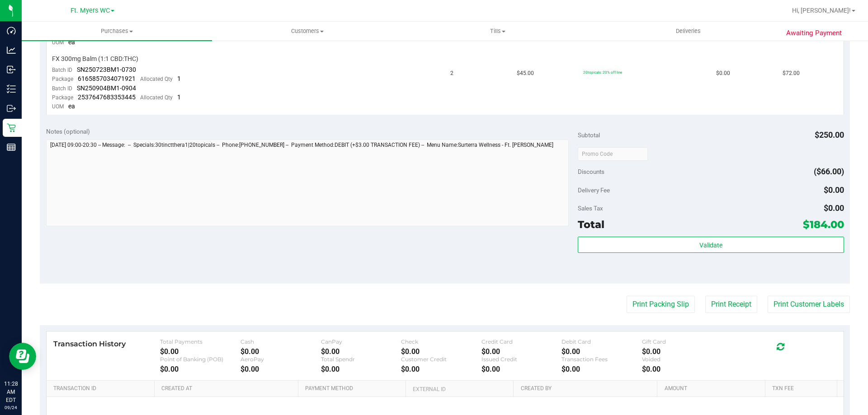
scroll to position [362, 0]
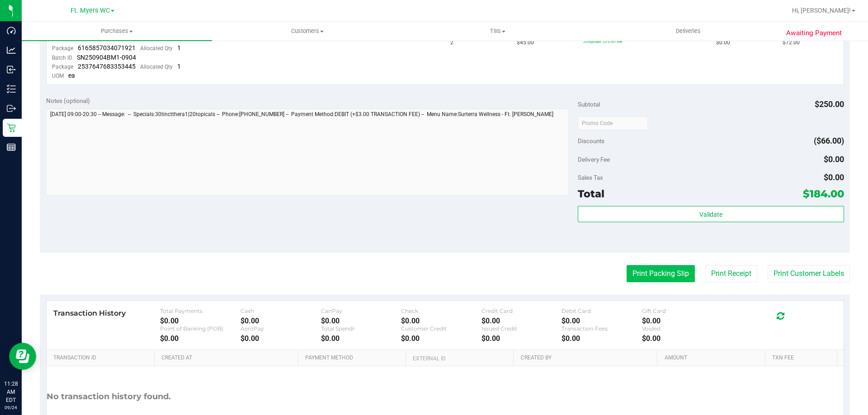
click at [651, 280] on button "Print Packing Slip" at bounding box center [660, 273] width 68 height 17
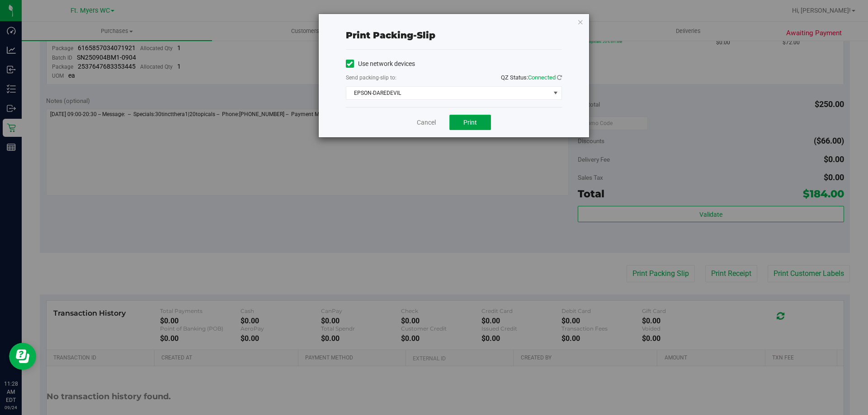
click at [465, 119] on span "Print" at bounding box center [470, 122] width 14 height 7
click at [432, 121] on link "Cancel" at bounding box center [426, 122] width 19 height 9
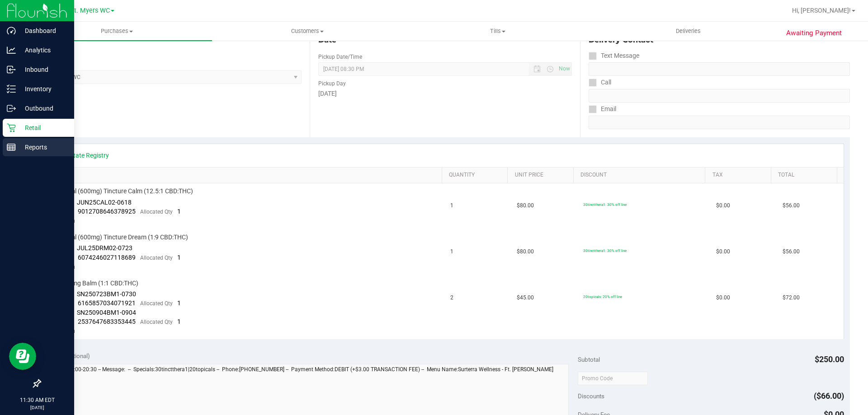
scroll to position [90, 0]
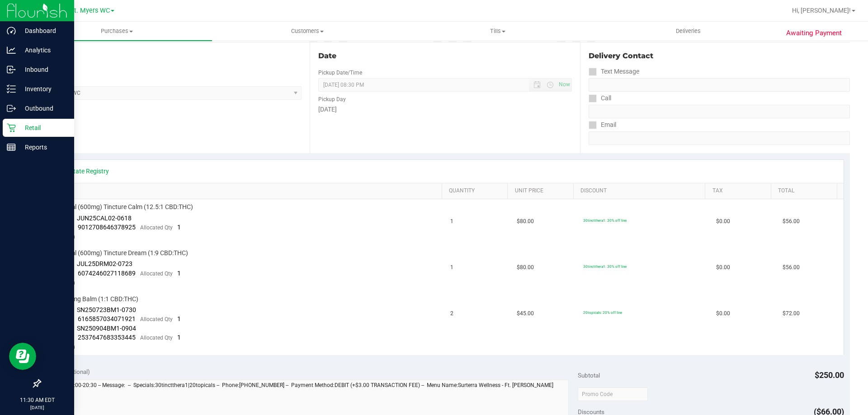
click at [31, 126] on p "Retail" at bounding box center [43, 127] width 54 height 11
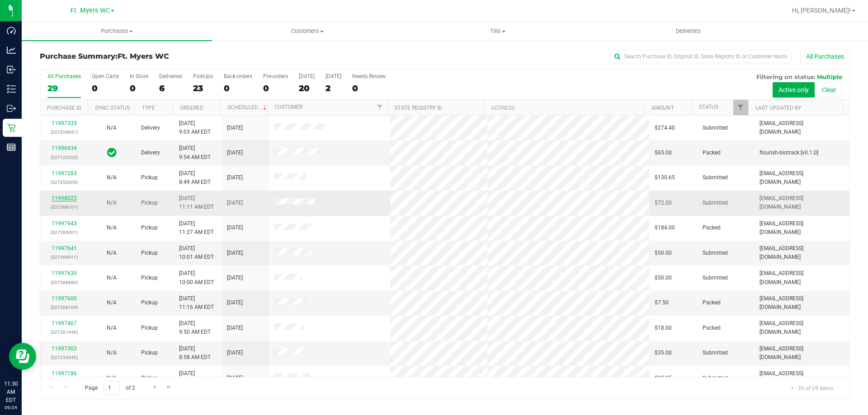
click at [56, 199] on link "11998023" at bounding box center [64, 198] width 25 height 6
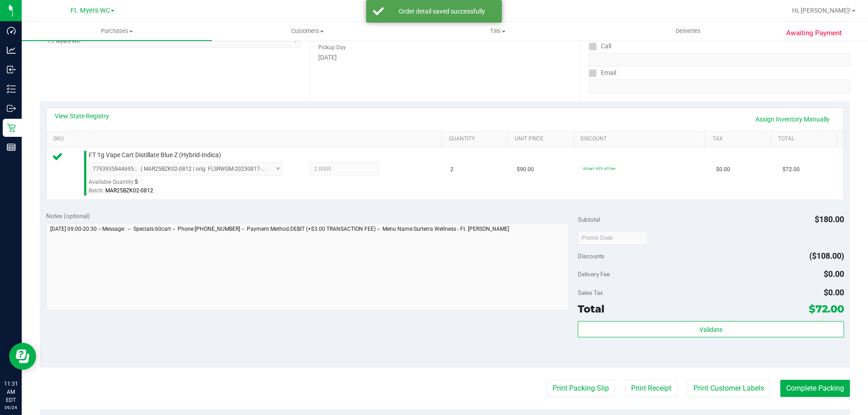
scroll to position [181, 0]
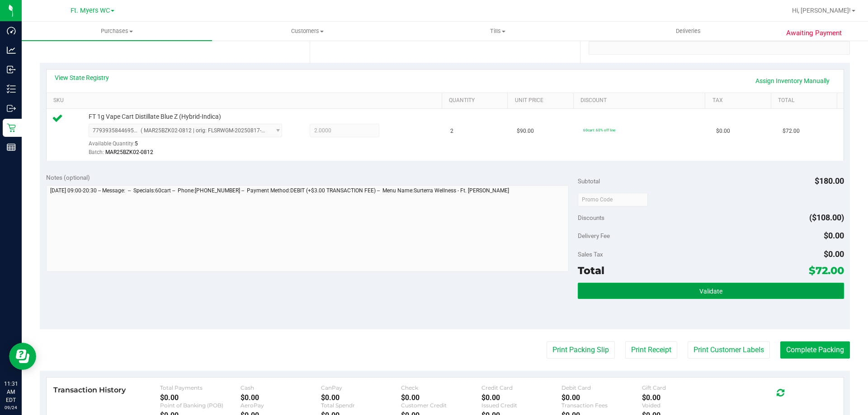
click at [684, 288] on button "Validate" at bounding box center [711, 291] width 266 height 16
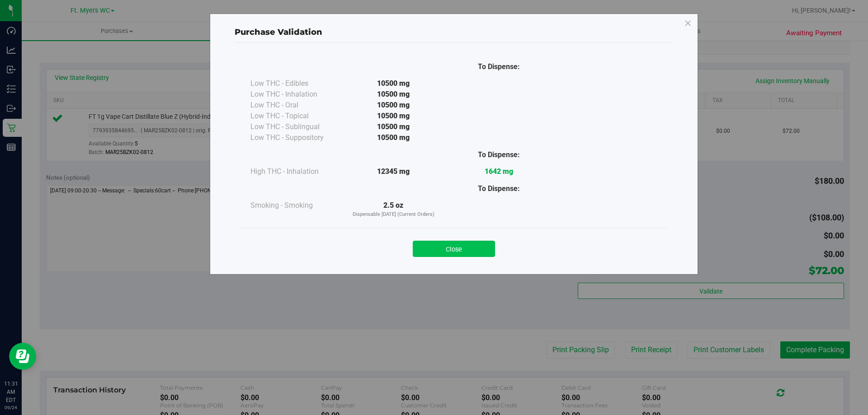
click at [458, 241] on button "Close" at bounding box center [454, 249] width 82 height 16
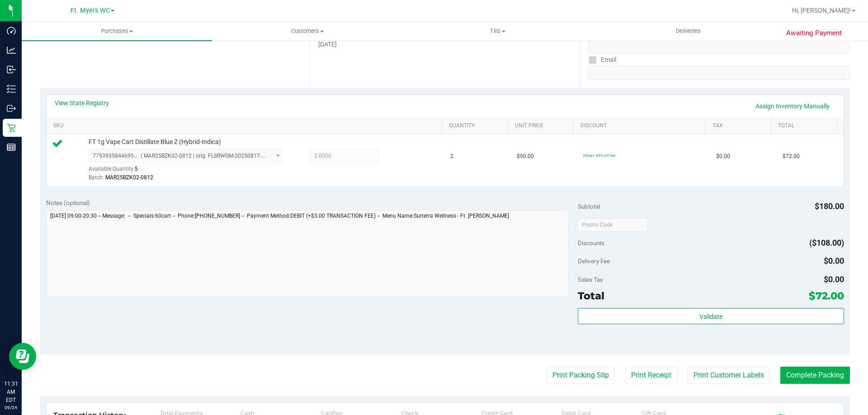
scroll to position [271, 0]
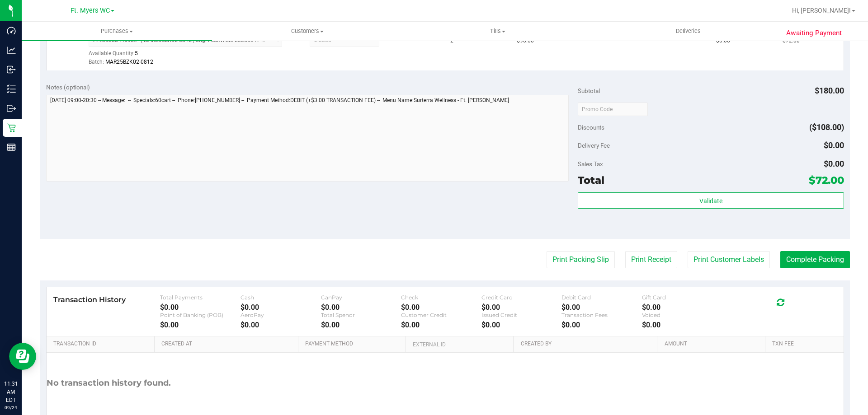
click at [813, 247] on purchase-details "Back Edit Purchase Cancel Purchase View Profile # 11998023 BioTrack ID: - Submi…" at bounding box center [445, 114] width 810 height 672
click at [819, 262] on button "Complete Packing" at bounding box center [815, 259] width 70 height 17
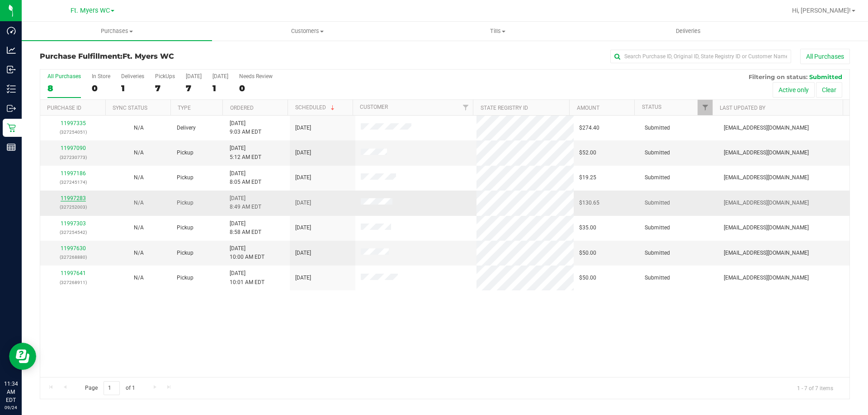
click at [69, 200] on div "All Purchases 8 In Store 0 Deliveries 1 PickUps 7 [DATE] 7 [DATE] 1 Needs Revie…" at bounding box center [445, 234] width 810 height 330
click at [77, 198] on link "11997283" at bounding box center [73, 198] width 25 height 6
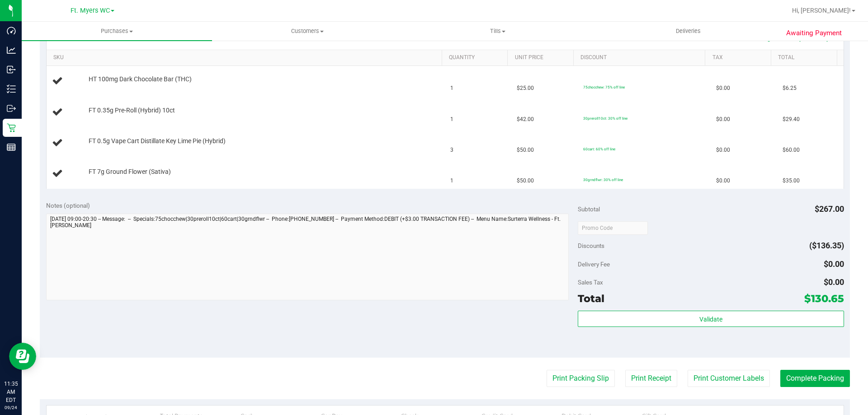
scroll to position [226, 0]
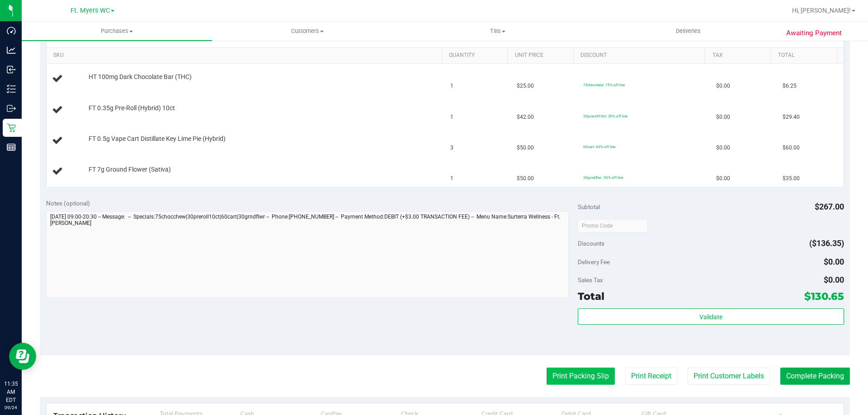
click at [571, 374] on button "Print Packing Slip" at bounding box center [580, 376] width 68 height 17
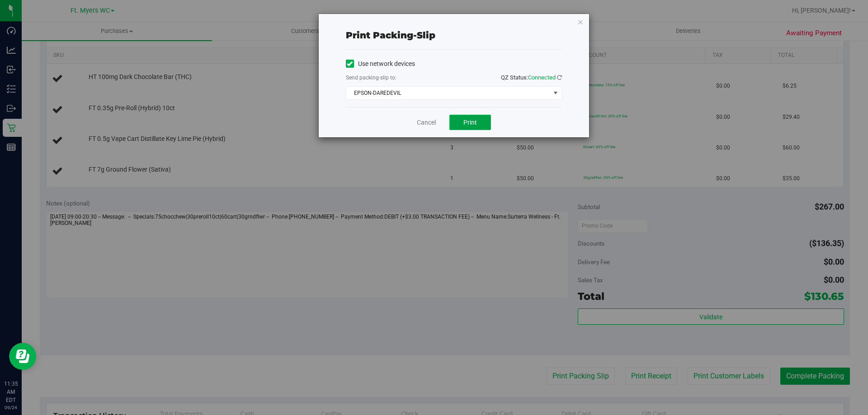
click at [476, 117] on button "Print" at bounding box center [470, 122] width 42 height 15
click at [423, 118] on link "Cancel" at bounding box center [426, 122] width 19 height 9
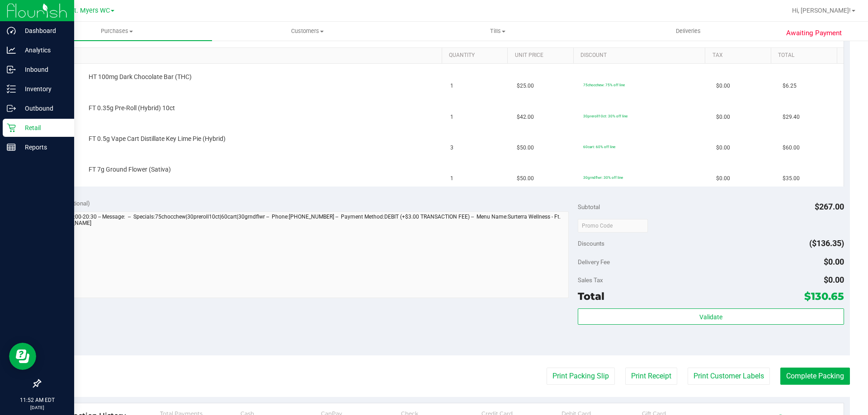
click at [34, 125] on p "Retail" at bounding box center [43, 127] width 54 height 11
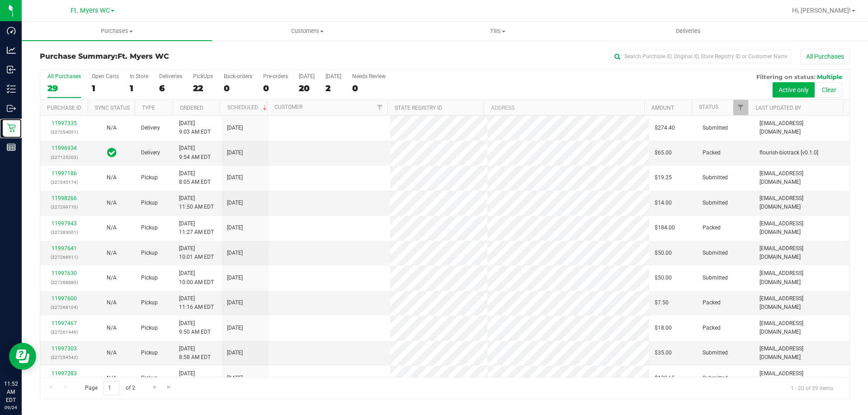
scroll to position [45, 0]
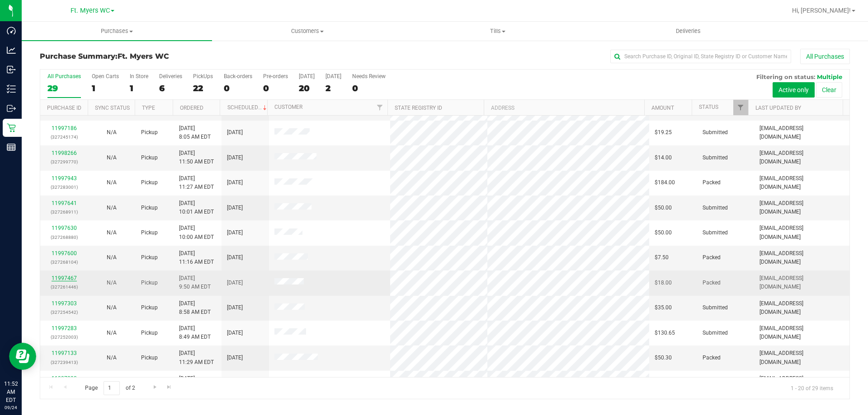
click at [65, 280] on link "11997467" at bounding box center [64, 278] width 25 height 6
